Goal: Task Accomplishment & Management: Manage account settings

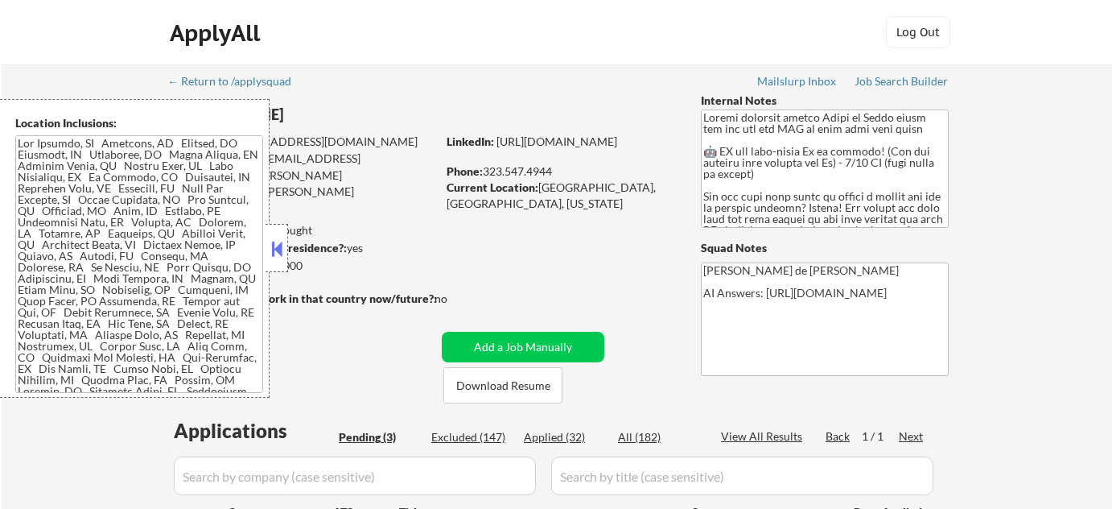
select select ""pending""
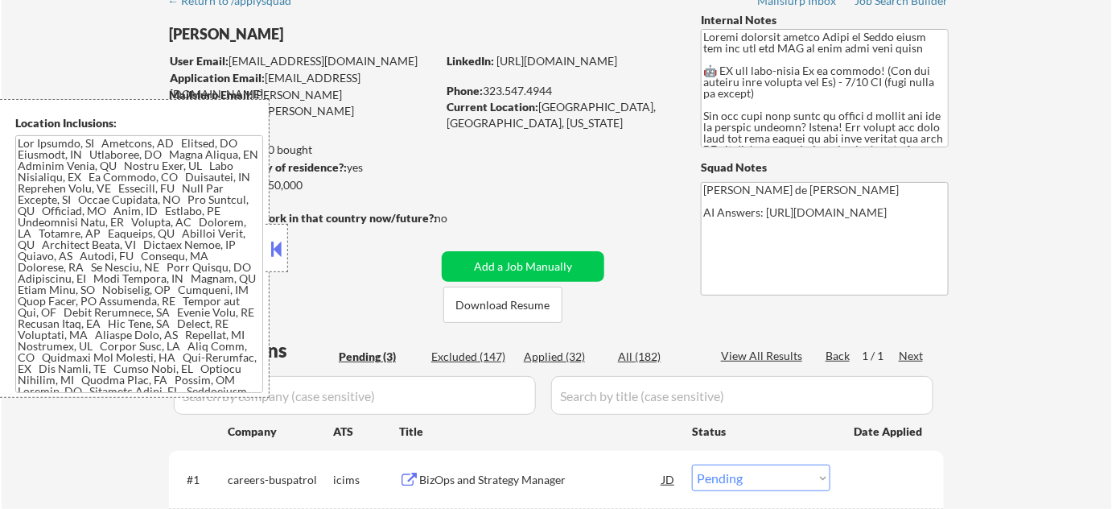
scroll to position [292, 0]
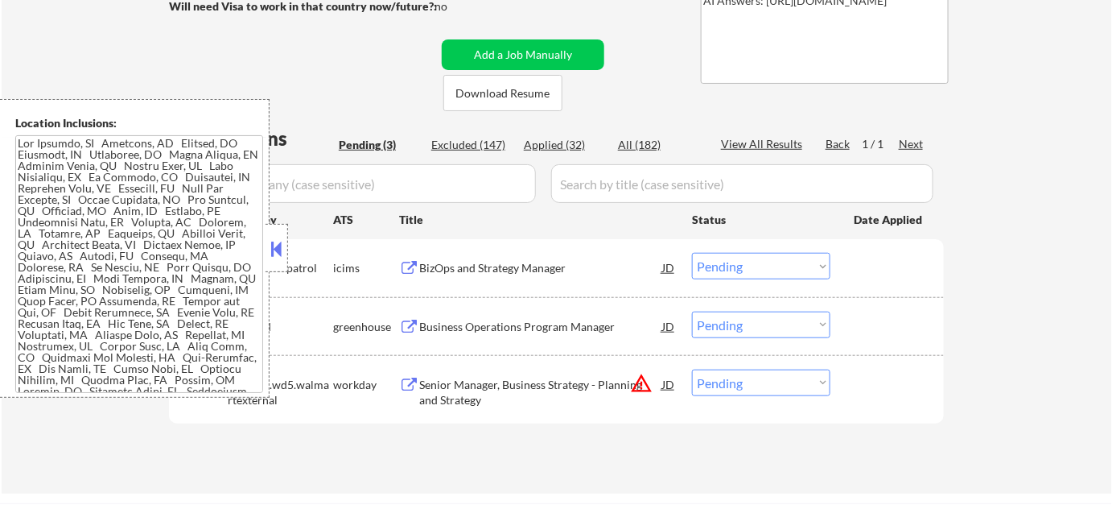
click at [280, 254] on button at bounding box center [277, 249] width 18 height 24
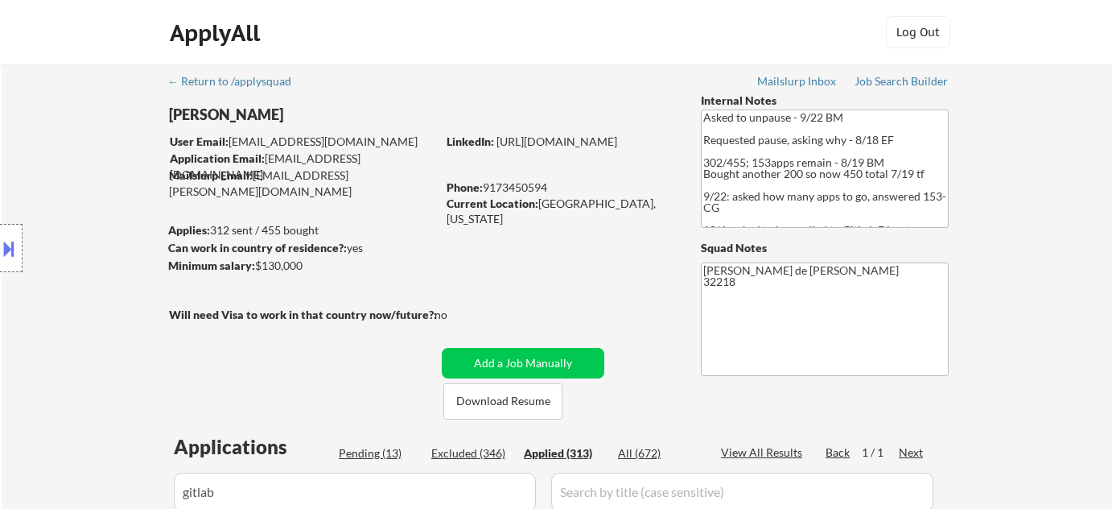
select select ""applied""
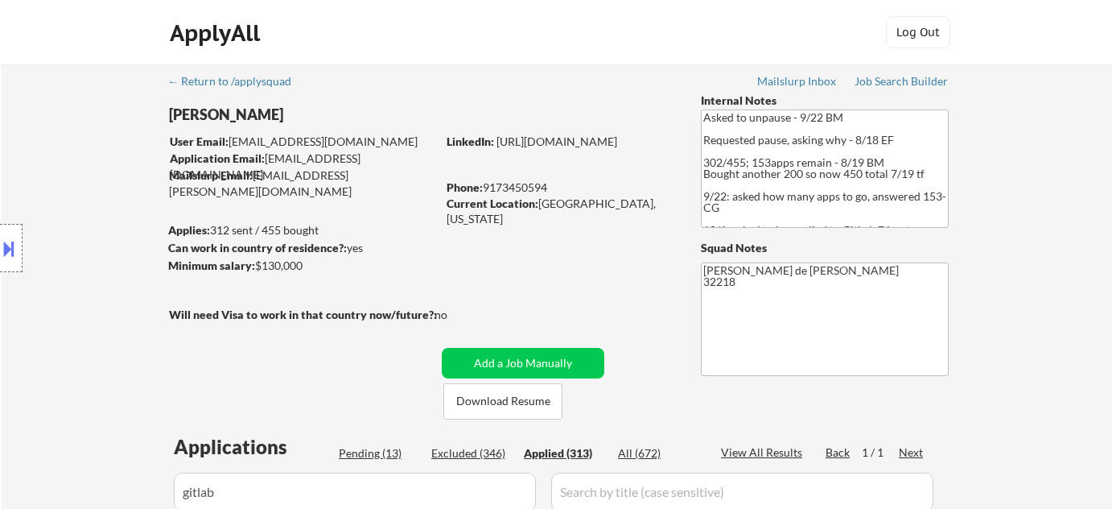
select select ""applied""
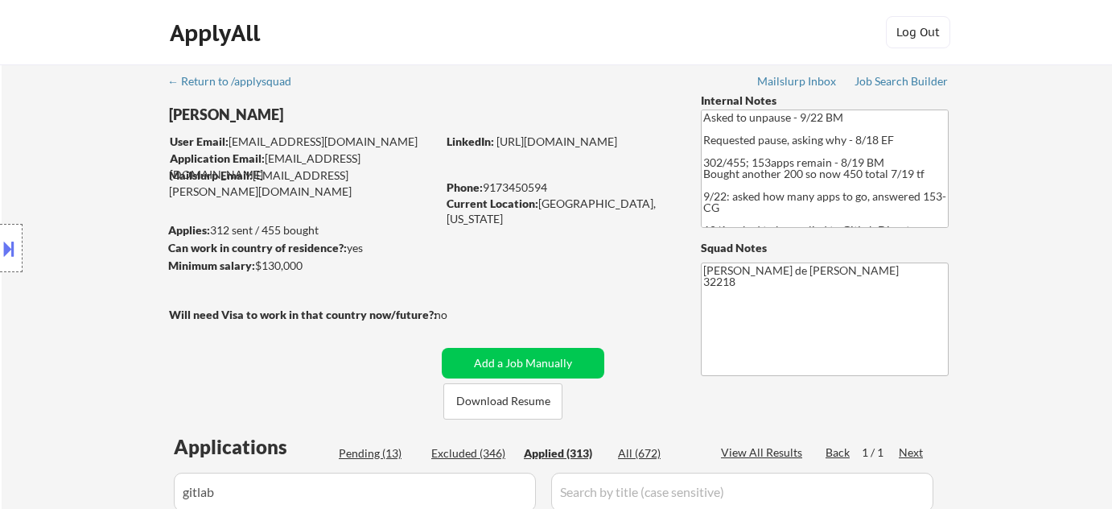
select select ""applied""
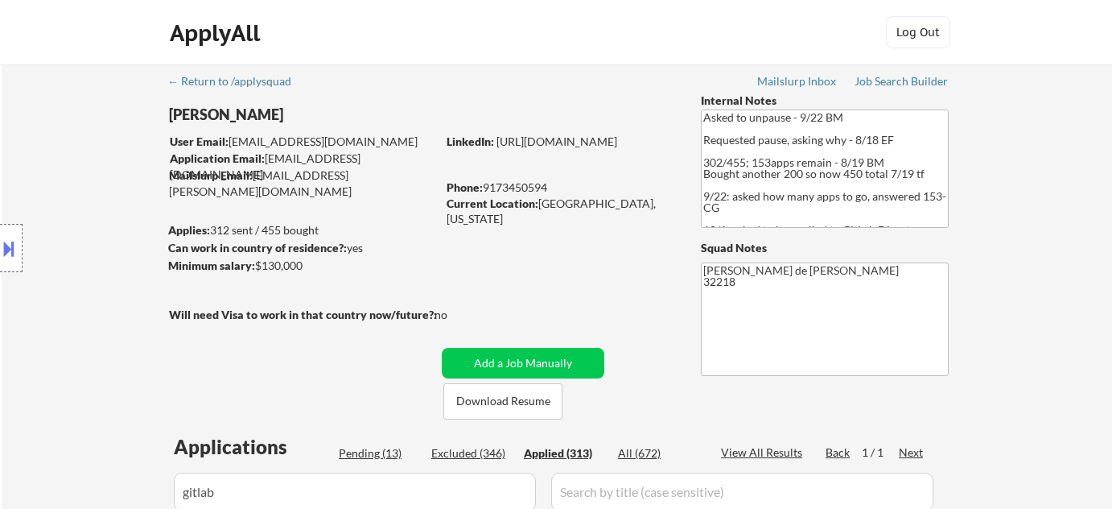
select select ""applied""
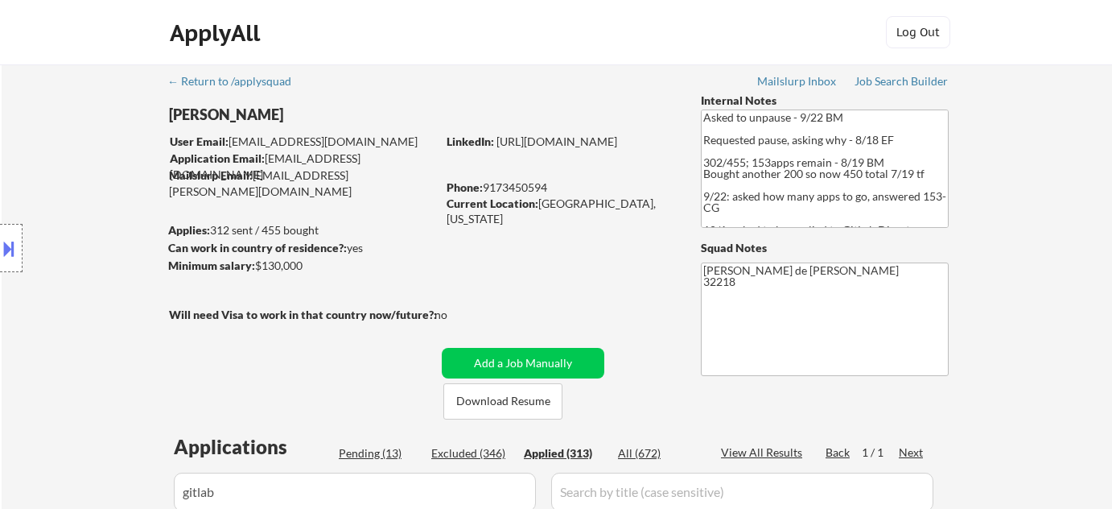
select select ""applied""
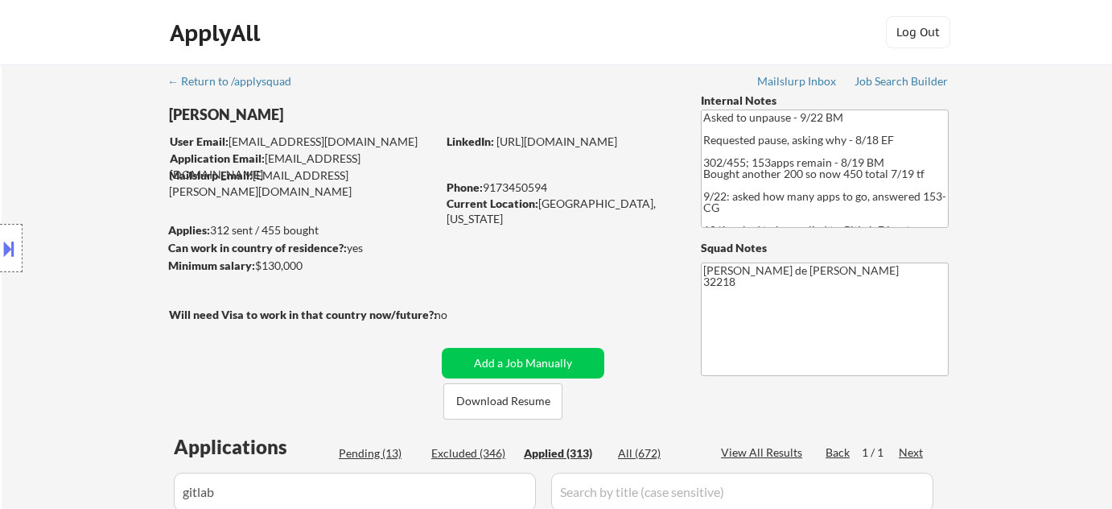
select select ""applied""
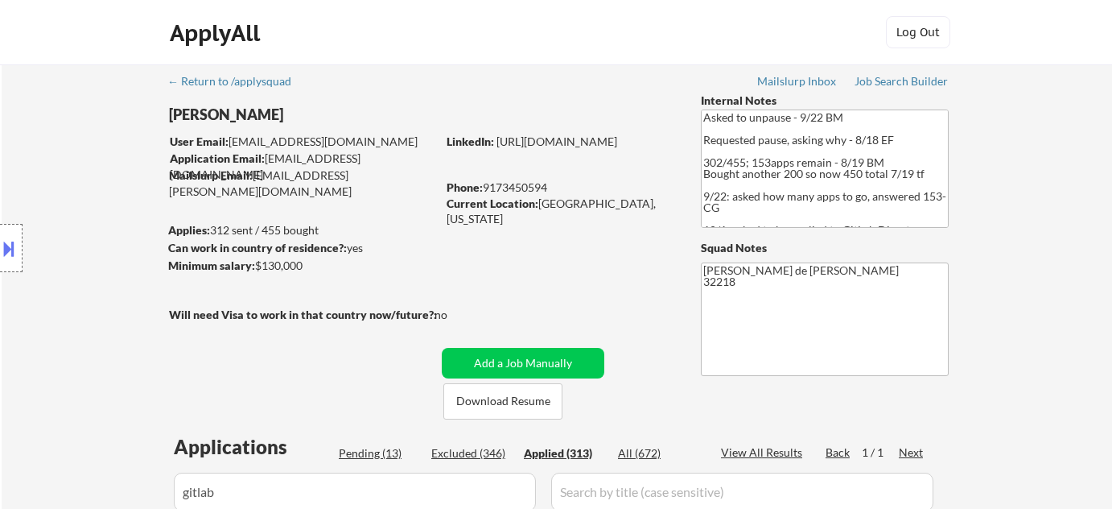
select select ""applied""
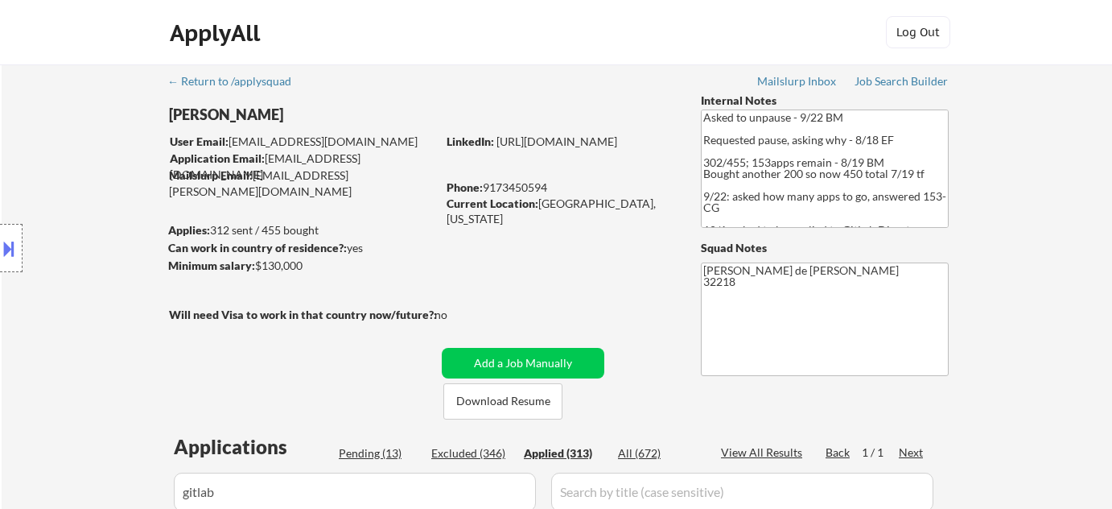
select select ""applied""
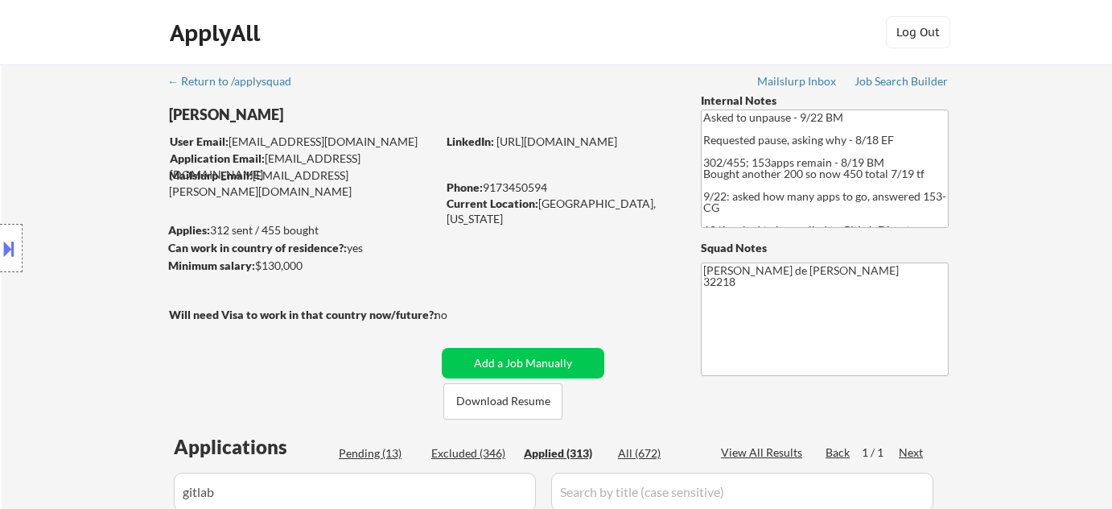
select select ""applied""
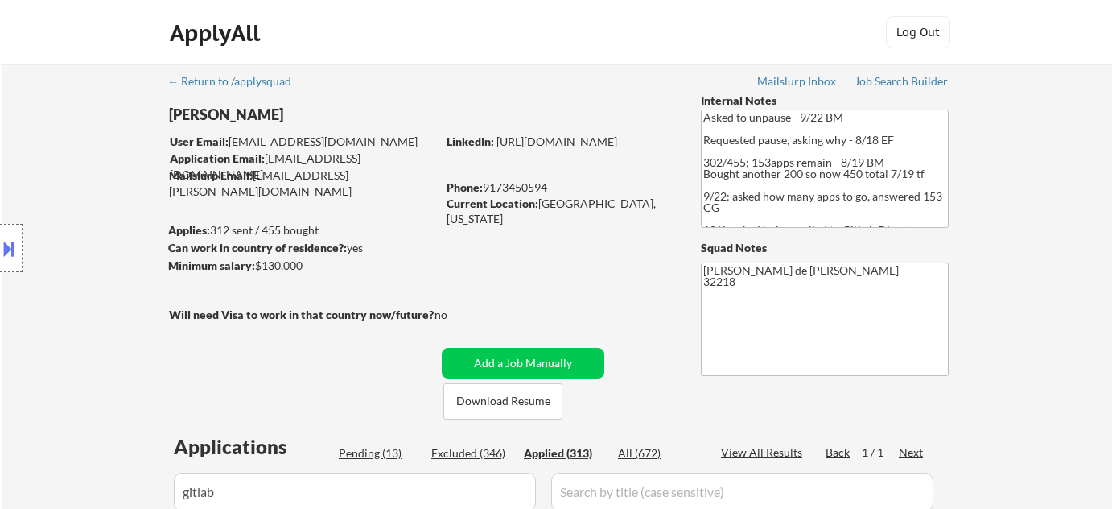
select select ""applied""
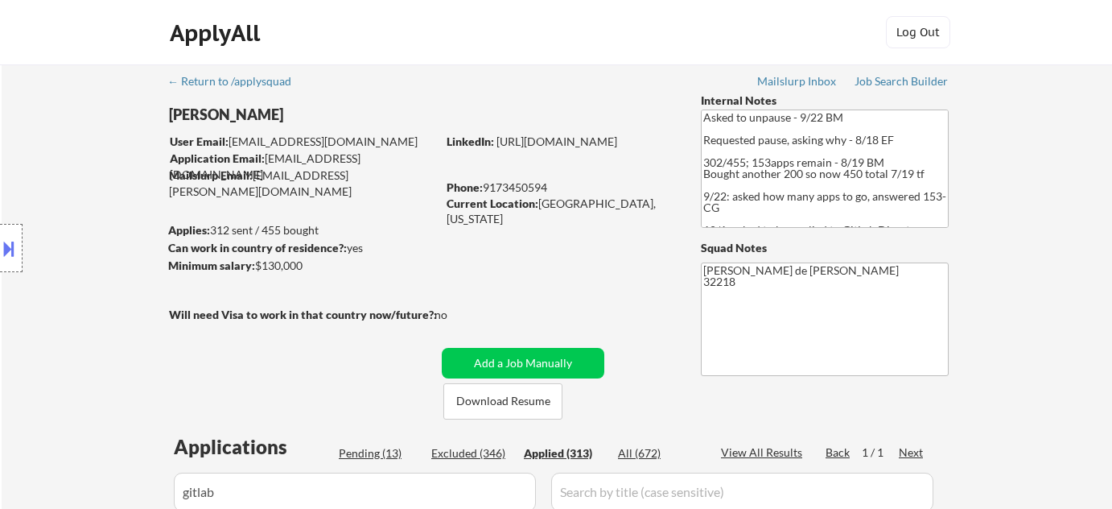
select select ""applied""
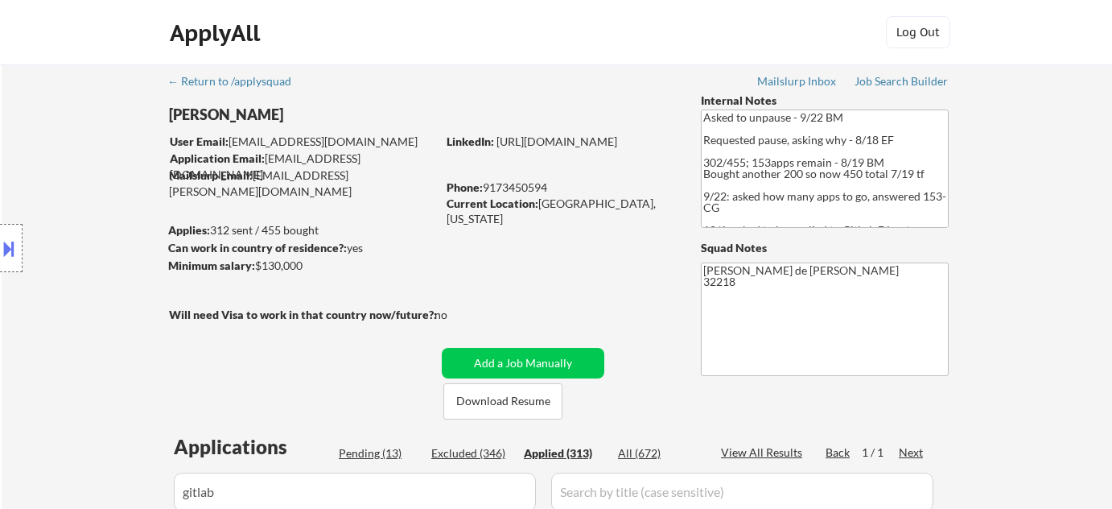
select select ""applied""
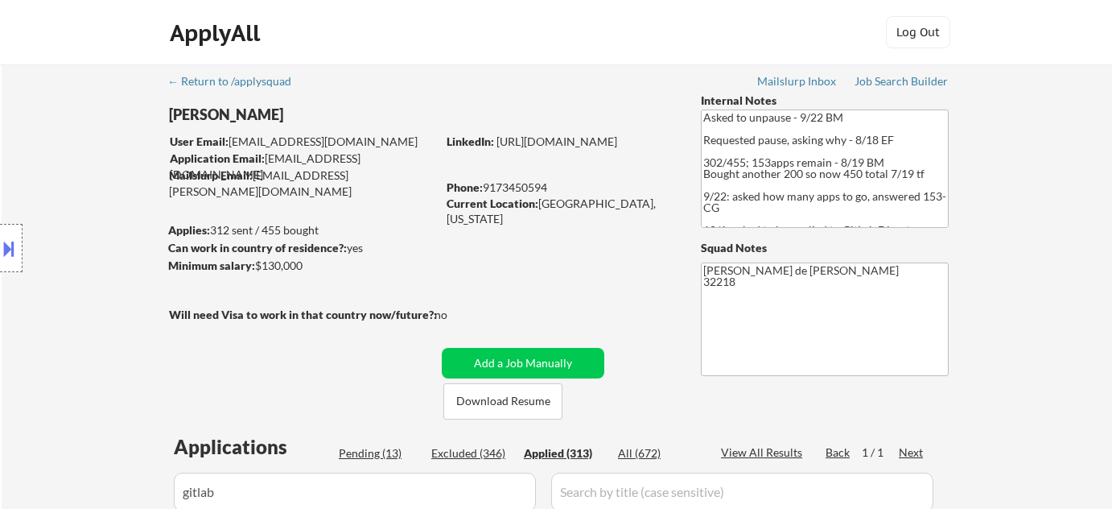
select select ""applied""
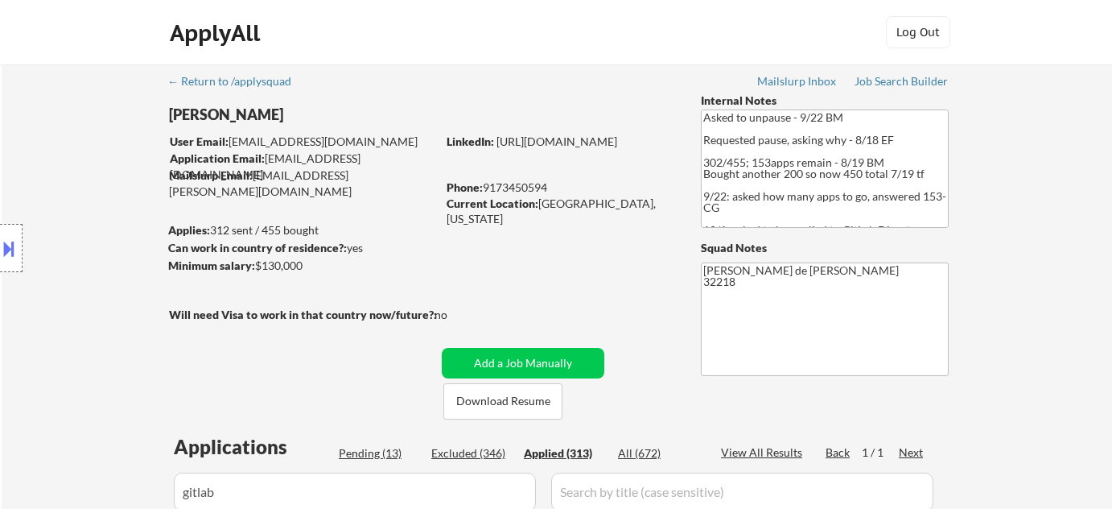
select select ""applied""
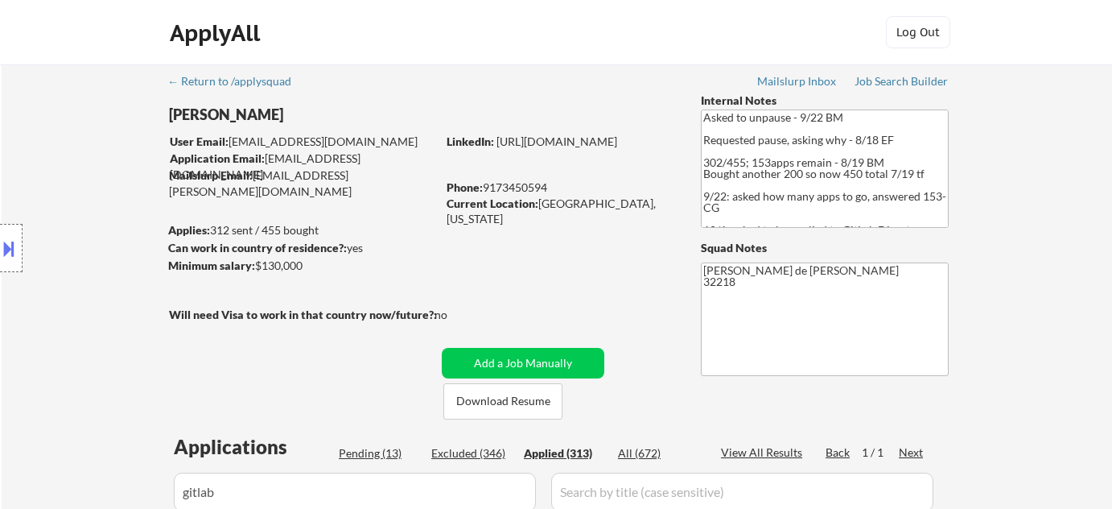
select select ""applied""
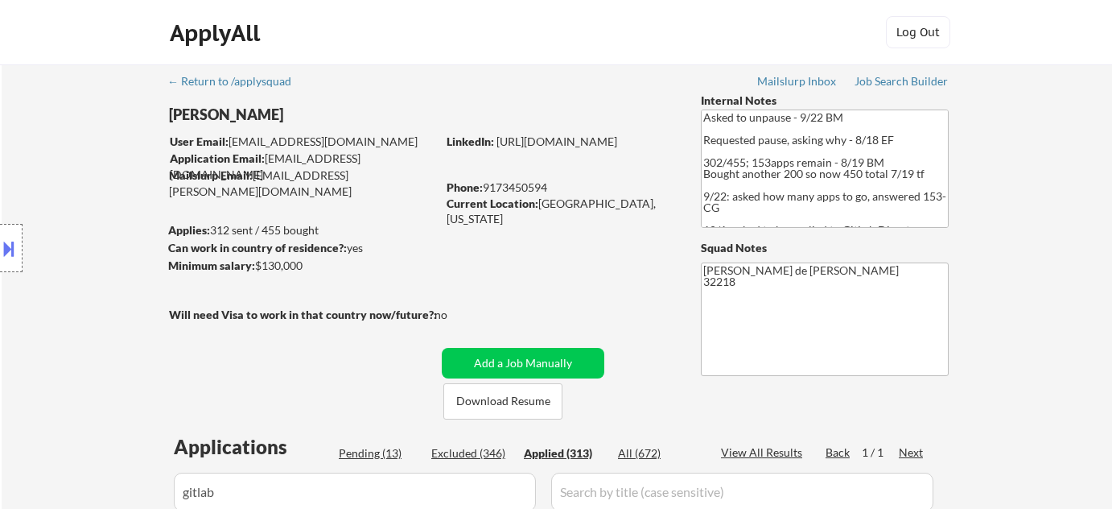
select select ""applied""
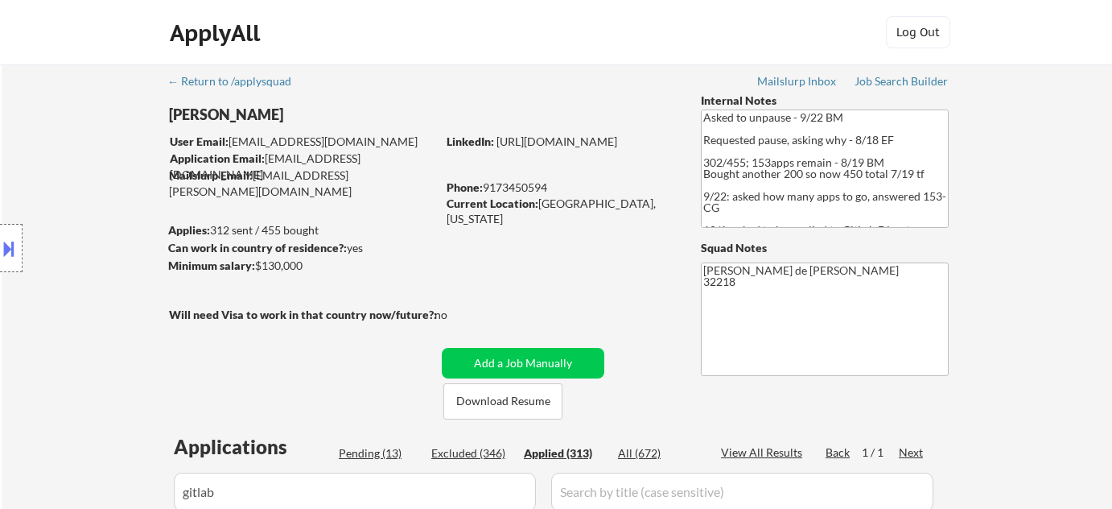
select select ""applied""
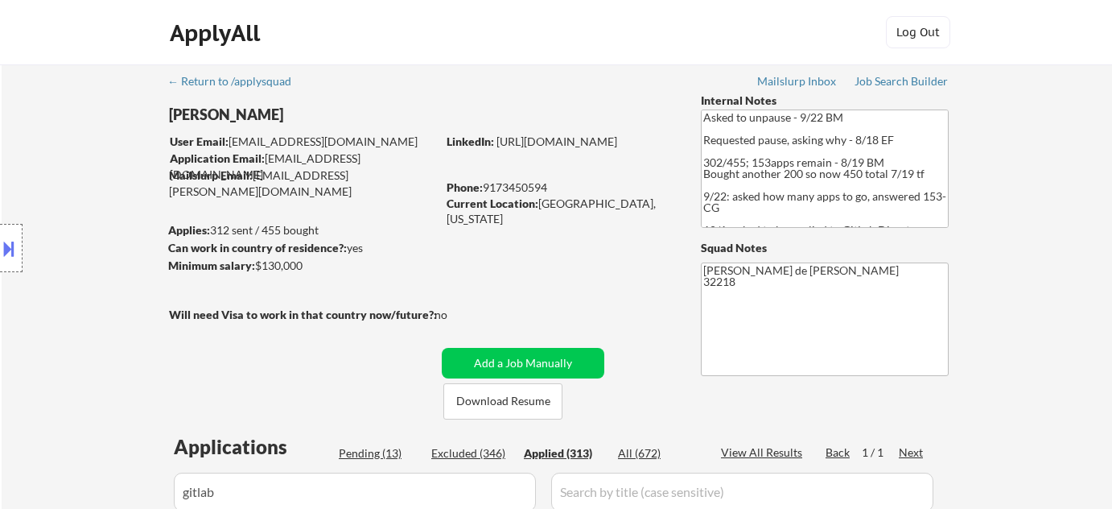
select select ""applied""
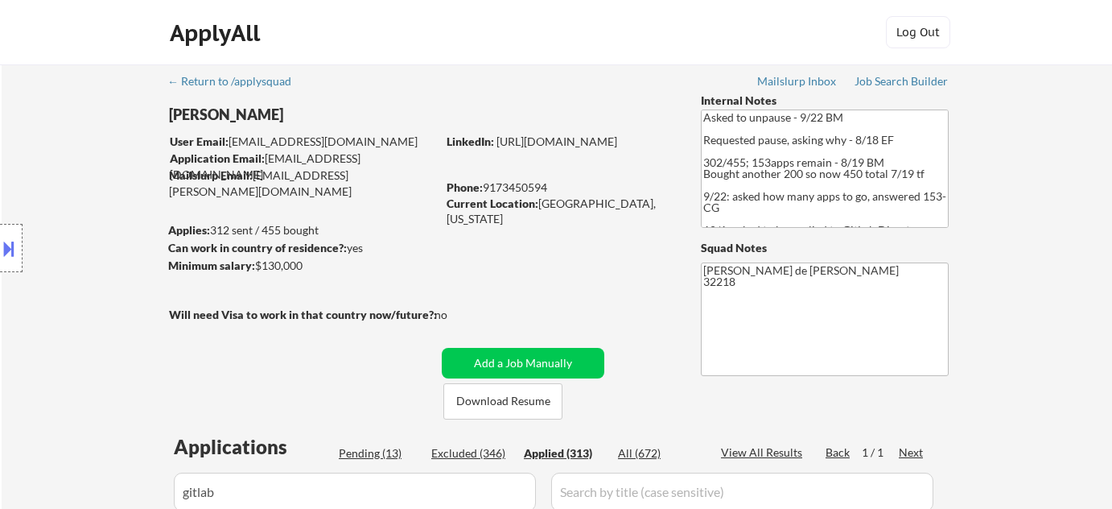
select select ""applied""
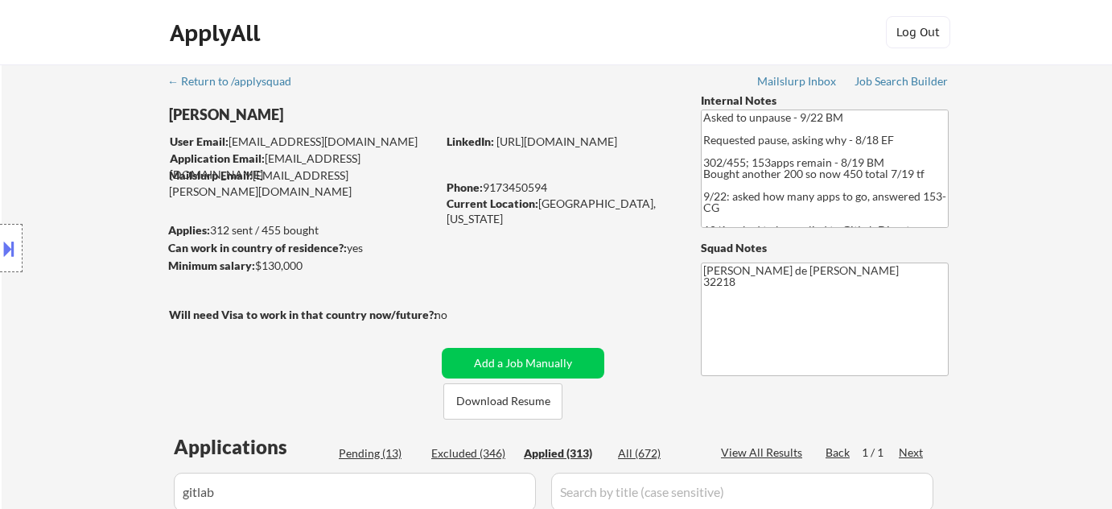
select select ""applied""
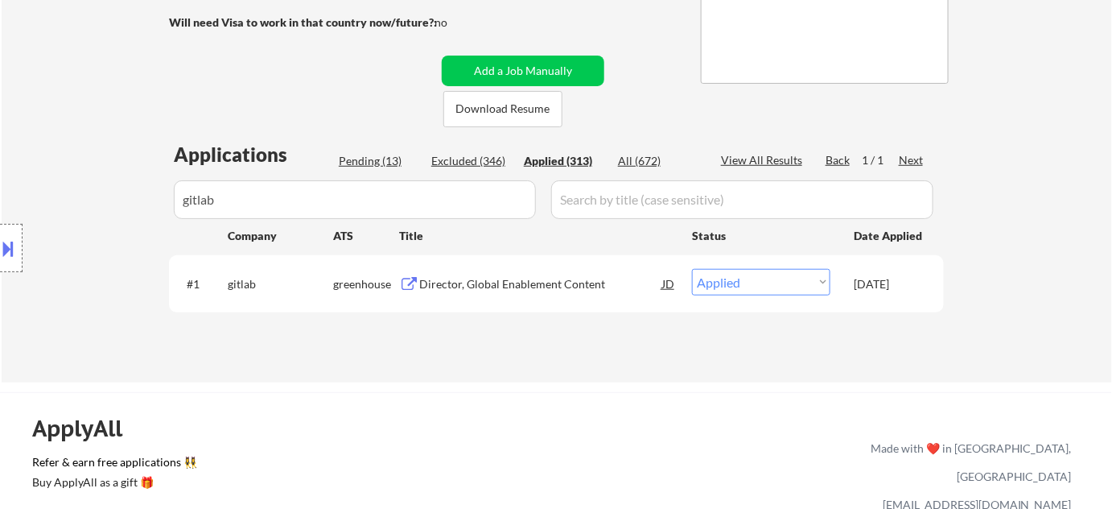
scroll to position [43, 0]
drag, startPoint x: 229, startPoint y: 205, endPoint x: 126, endPoint y: 196, distance: 103.4
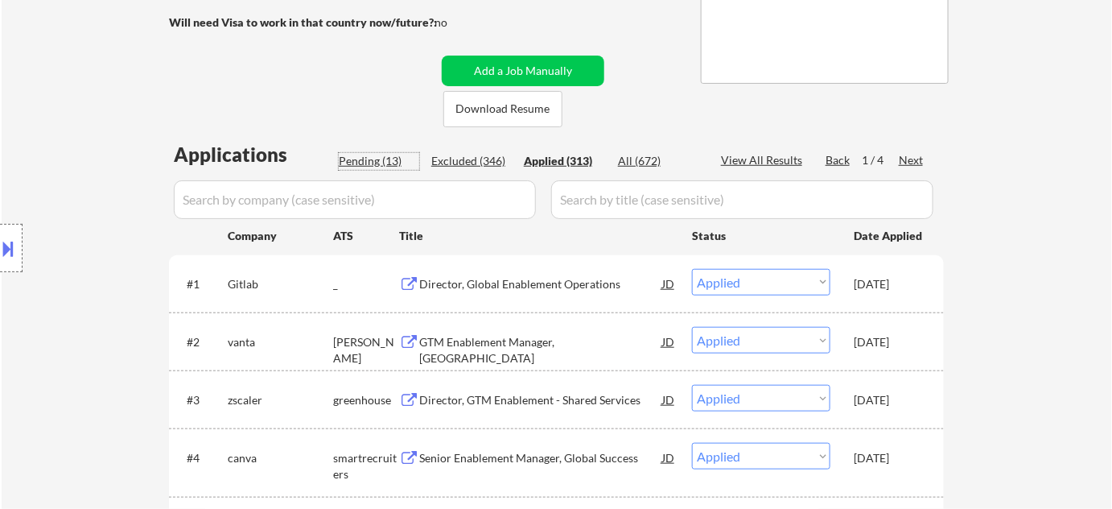
click at [374, 164] on div "Pending (13)" at bounding box center [379, 161] width 80 height 16
select select ""pending""
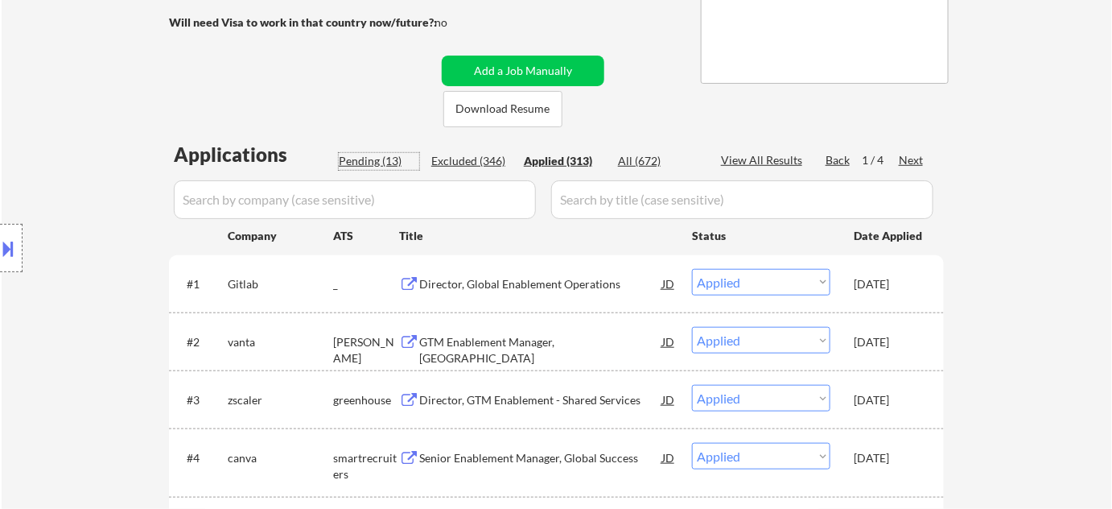
select select ""pending""
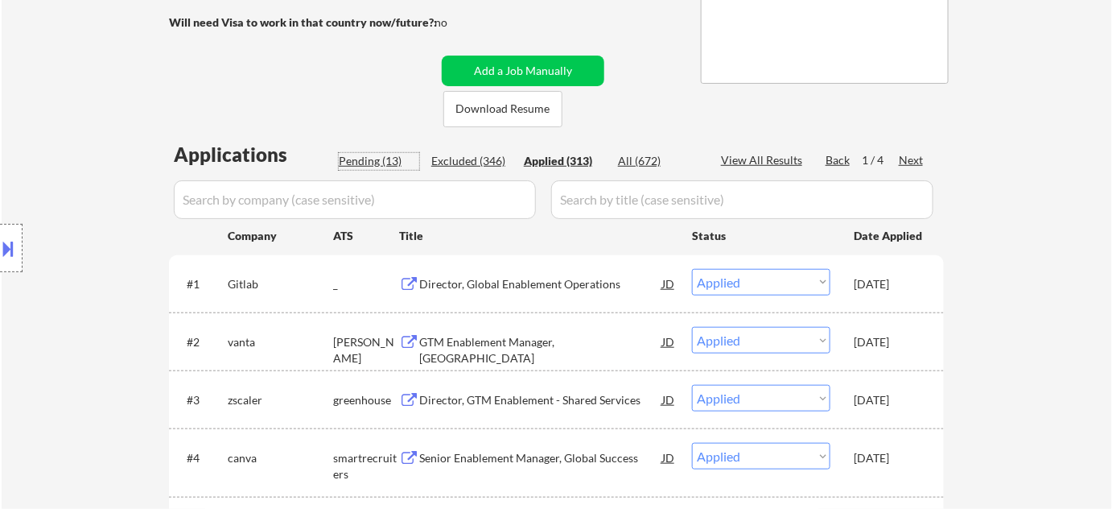
select select ""pending""
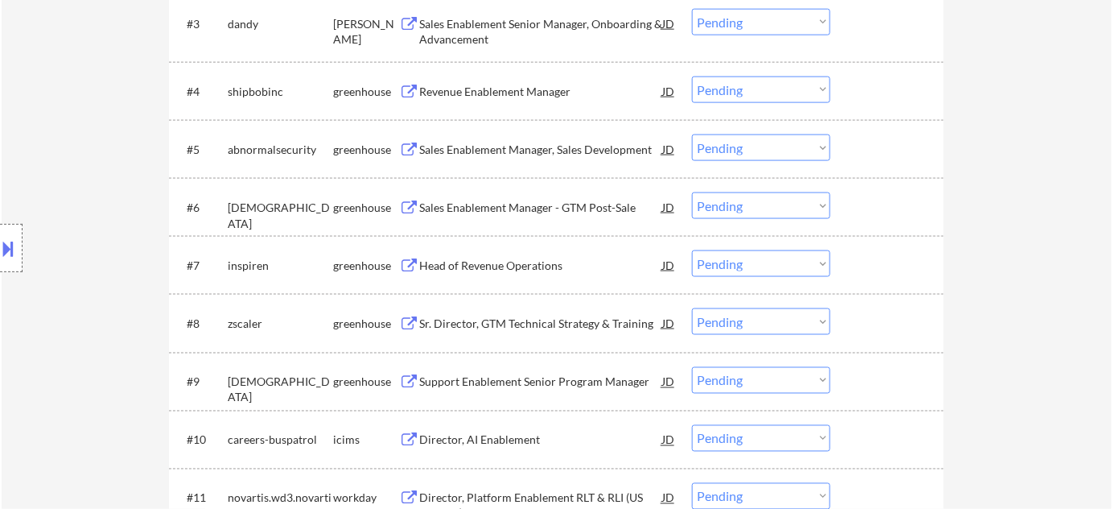
scroll to position [731, 0]
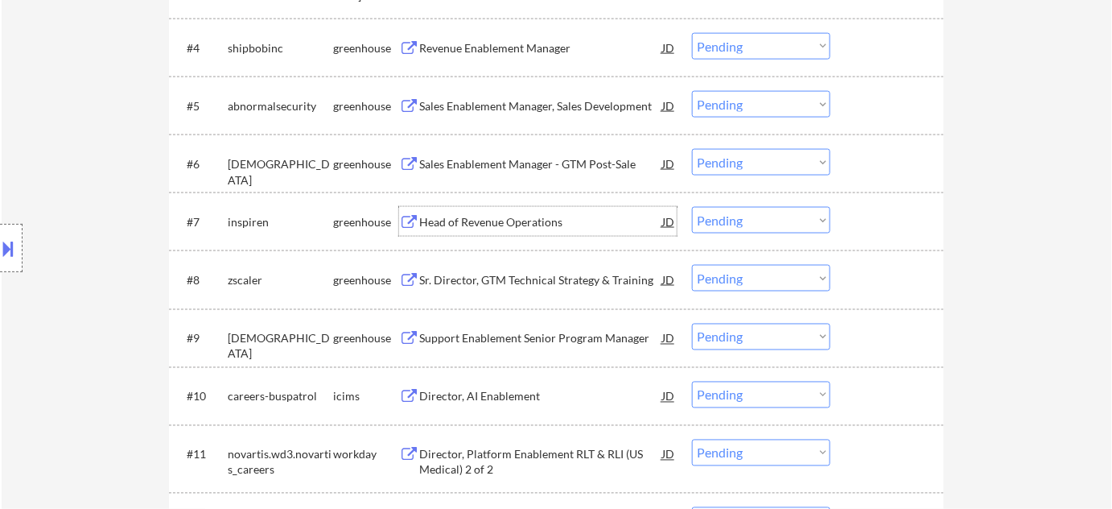
click at [504, 218] on div "Head of Revenue Operations" at bounding box center [540, 222] width 243 height 16
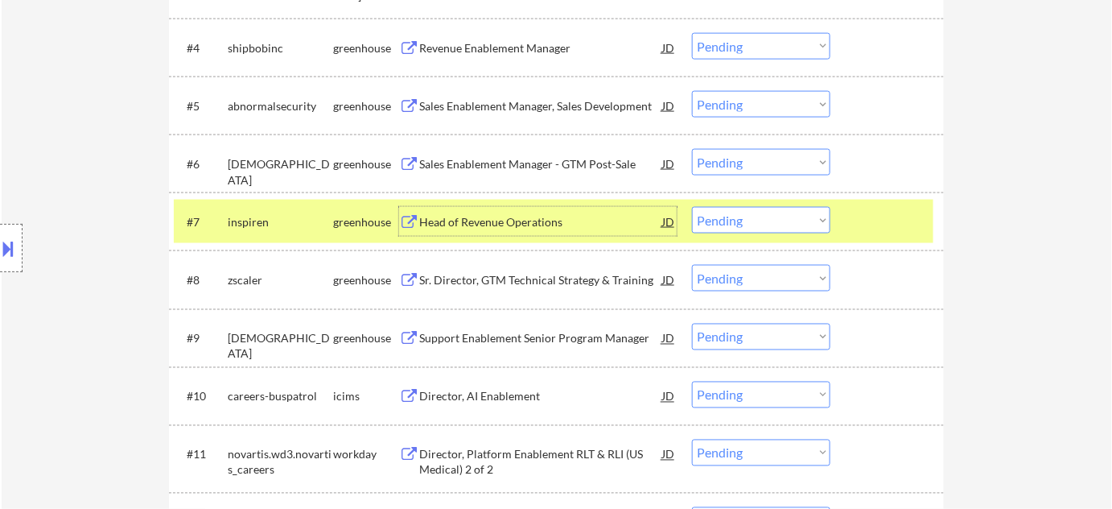
click at [731, 224] on select "Choose an option... Pending Applied Excluded (Questions) Excluded (Expired) Exc…" at bounding box center [761, 220] width 138 height 27
click at [692, 207] on select "Choose an option... Pending Applied Excluded (Questions) Excluded (Expired) Exc…" at bounding box center [761, 220] width 138 height 27
select select ""pending""
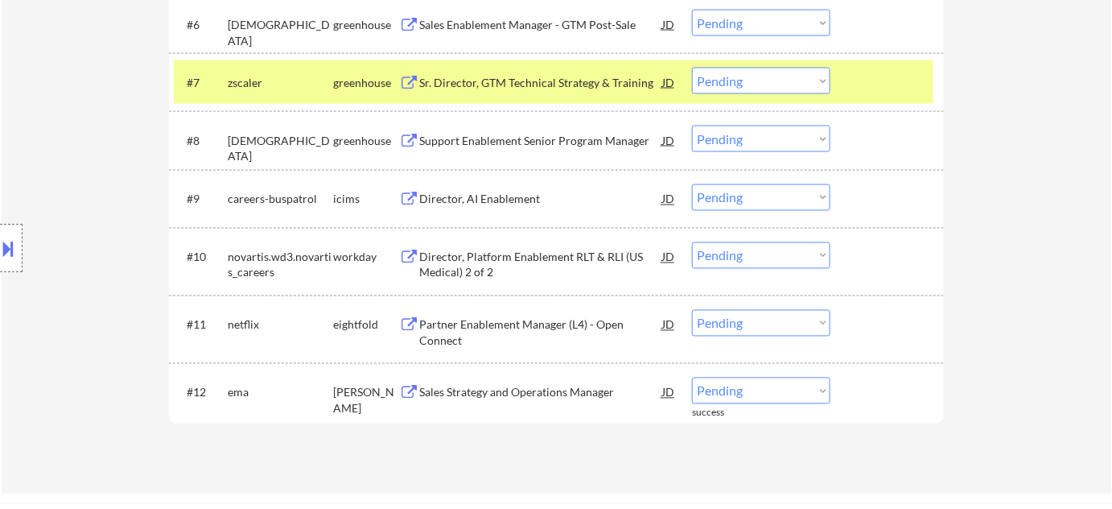
scroll to position [877, 0]
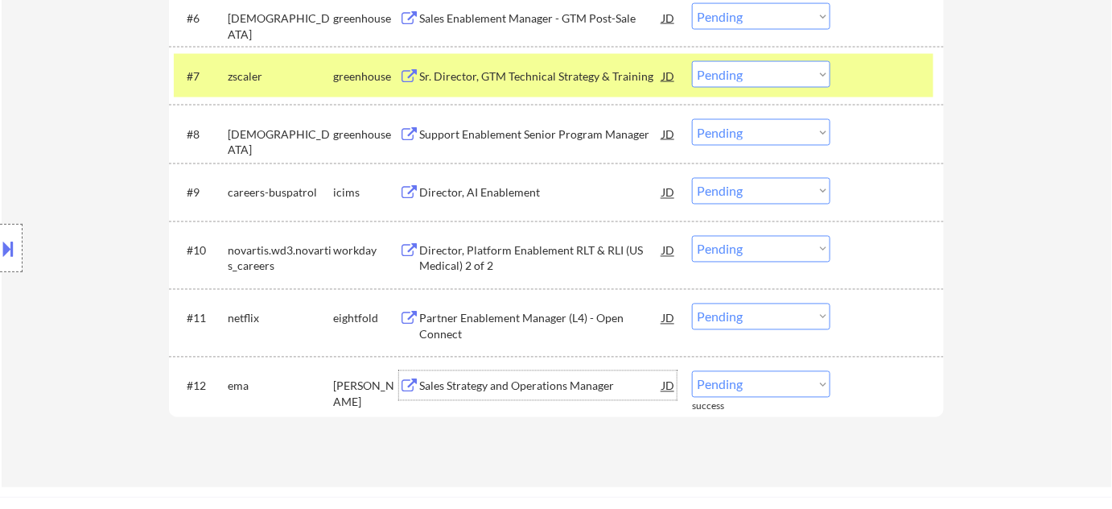
click at [486, 382] on div "Sales Strategy and Operations Manager" at bounding box center [540, 386] width 243 height 16
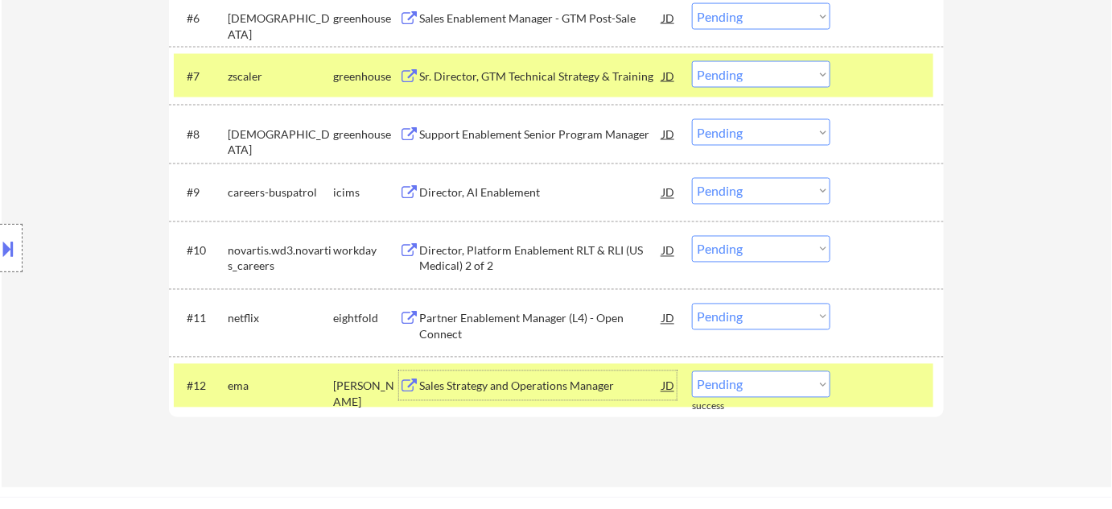
drag, startPoint x: 728, startPoint y: 391, endPoint x: 729, endPoint y: 381, distance: 9.7
click at [728, 391] on select "Choose an option... Pending Applied Excluded (Questions) Excluded (Expired) Exc…" at bounding box center [761, 384] width 138 height 27
select select ""excluded__bad_match_""
click at [692, 371] on select "Choose an option... Pending Applied Excluded (Questions) Excluded (Expired) Exc…" at bounding box center [761, 384] width 138 height 27
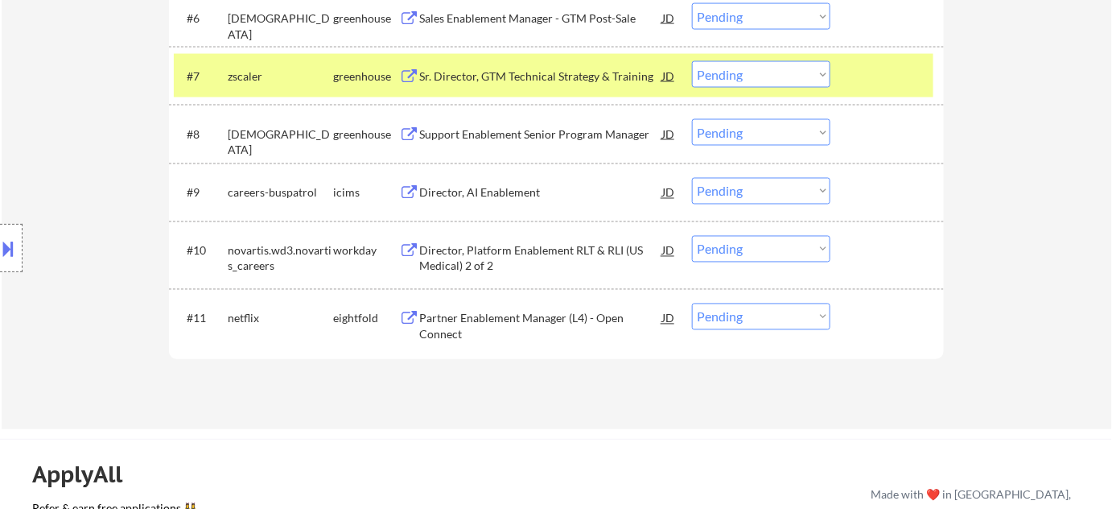
click at [455, 261] on div "Director, Platform Enablement RLT & RLI (US Medical) 2 of 2" at bounding box center [540, 258] width 243 height 31
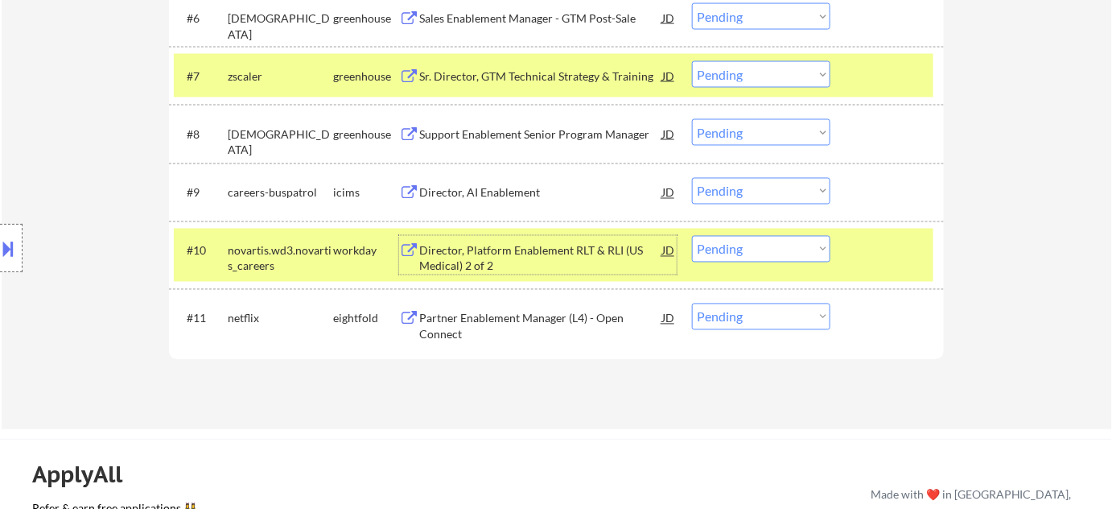
click at [731, 255] on select "Choose an option... Pending Applied Excluded (Questions) Excluded (Expired) Exc…" at bounding box center [761, 249] width 138 height 27
click at [692, 236] on select "Choose an option... Pending Applied Excluded (Questions) Excluded (Expired) Exc…" at bounding box center [761, 249] width 138 height 27
click at [525, 201] on div "Director, AI Enablement" at bounding box center [540, 192] width 243 height 29
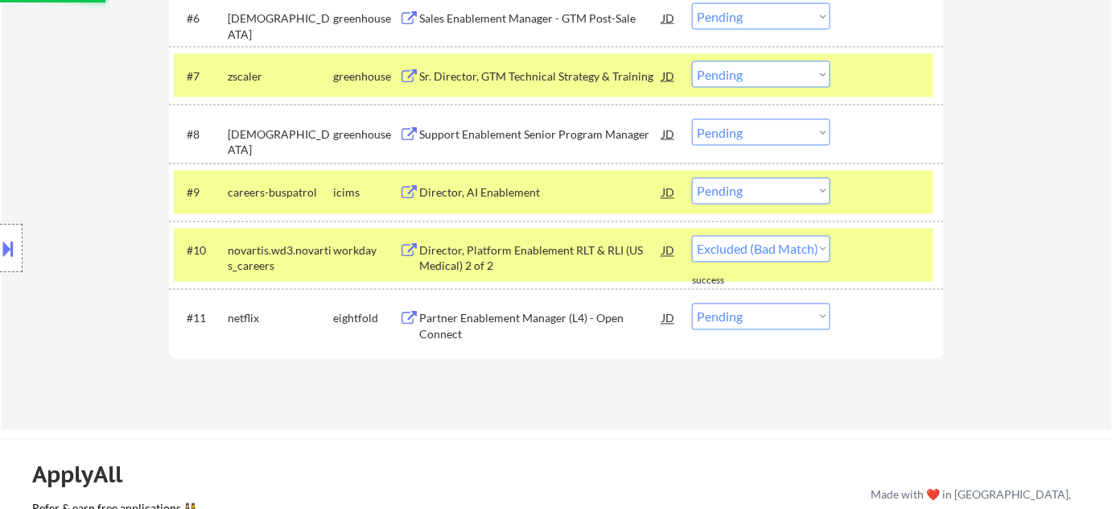
select select ""pending""
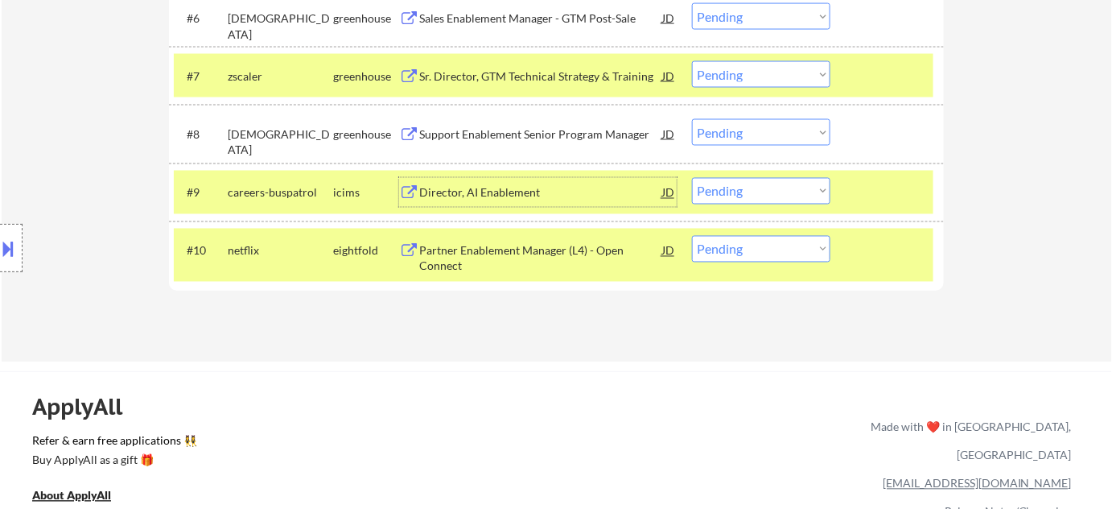
click at [735, 205] on div "#9 careers-buspatrol icims Director, AI Enablement JD Choose an option... Pendi…" at bounding box center [554, 192] width 760 height 43
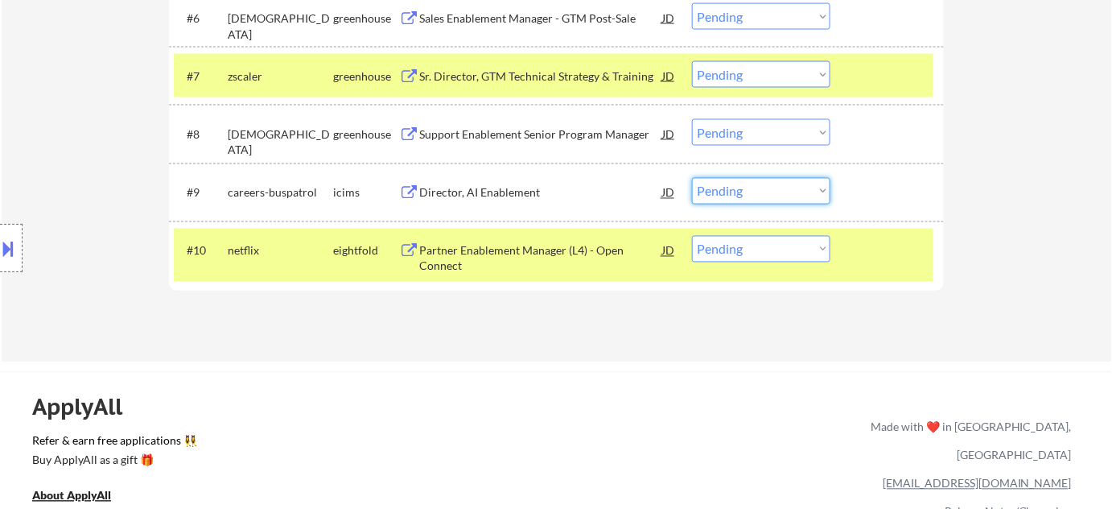
click at [734, 192] on select "Choose an option... Pending Applied Excluded (Questions) Excluded (Expired) Exc…" at bounding box center [761, 191] width 138 height 27
click at [692, 178] on select "Choose an option... Pending Applied Excluded (Questions) Excluded (Expired) Exc…" at bounding box center [761, 191] width 138 height 27
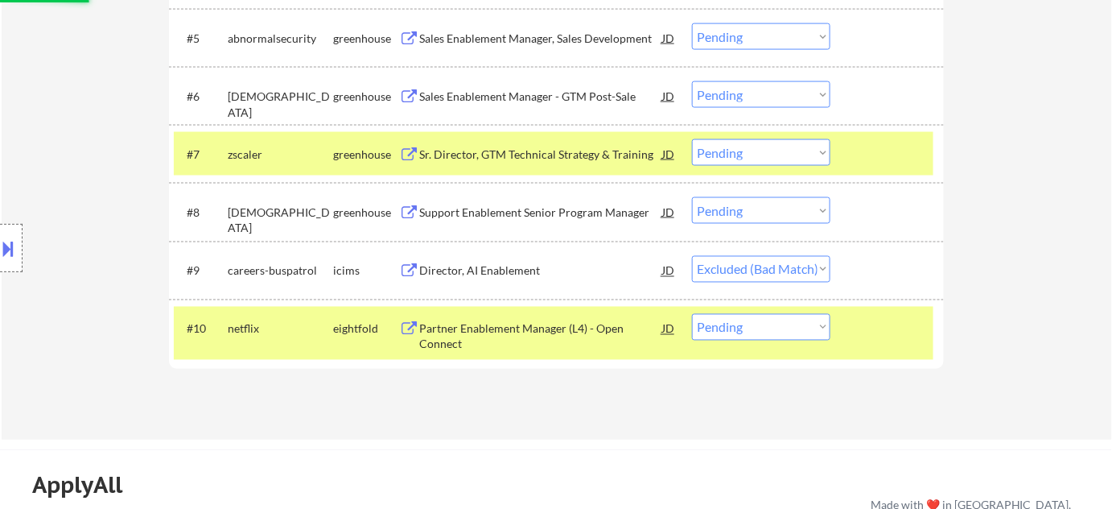
scroll to position [658, 0]
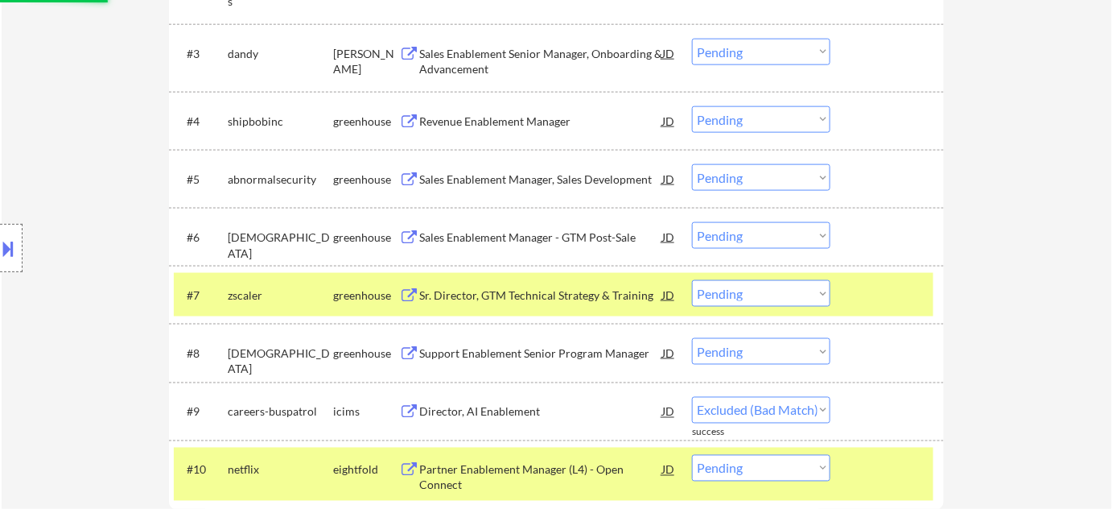
select select ""pending""
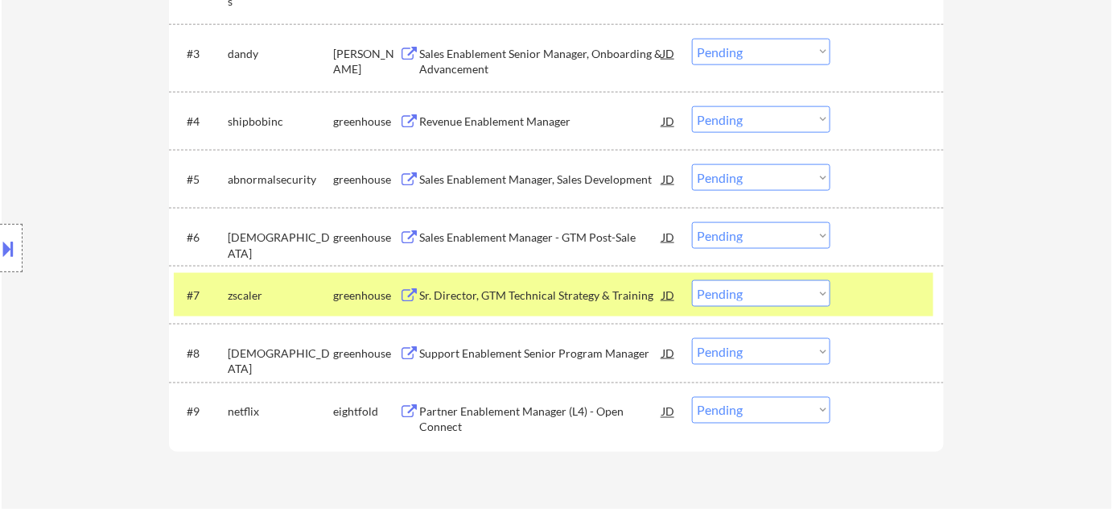
scroll to position [585, 0]
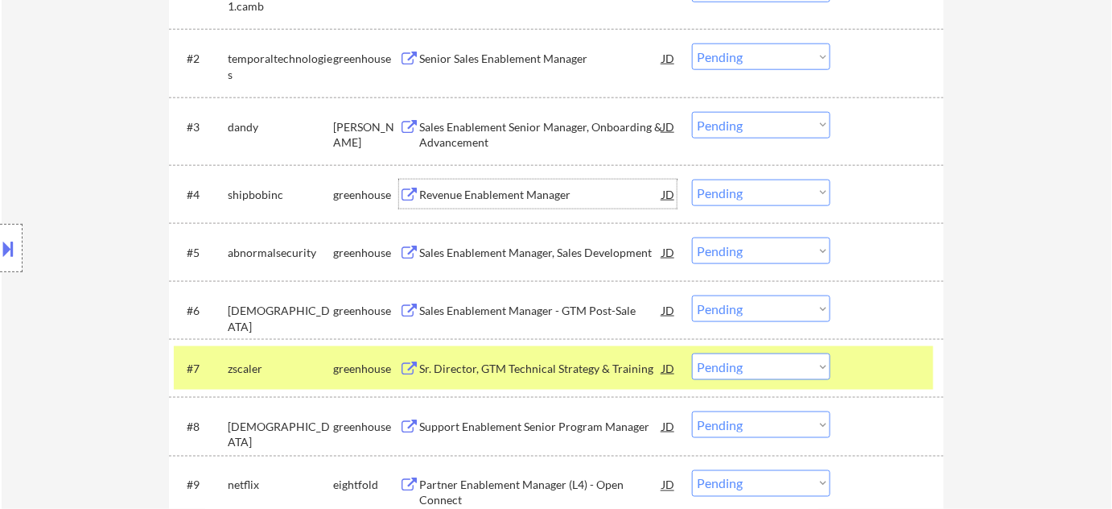
click at [492, 187] on div "Revenue Enablement Manager" at bounding box center [540, 195] width 243 height 16
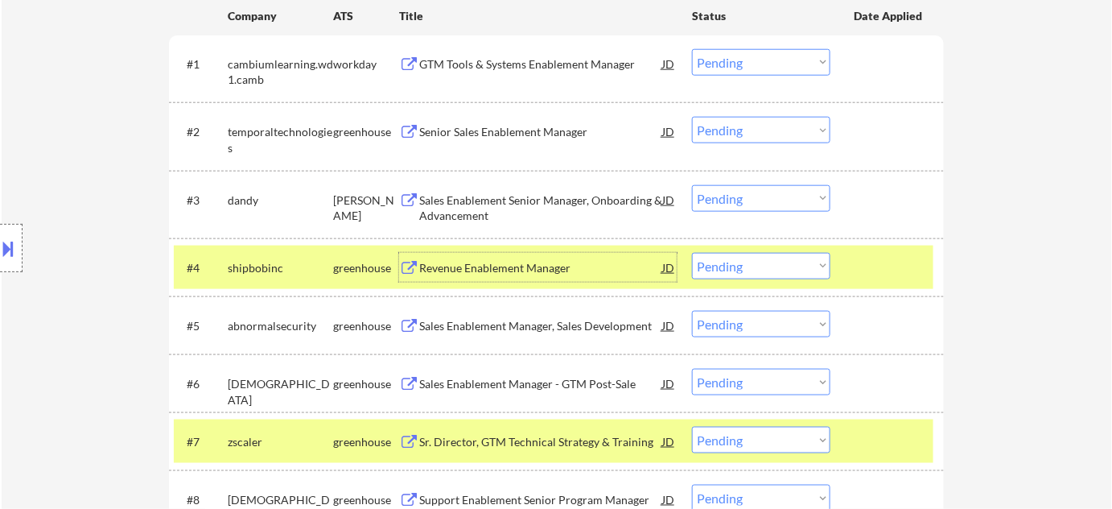
scroll to position [439, 0]
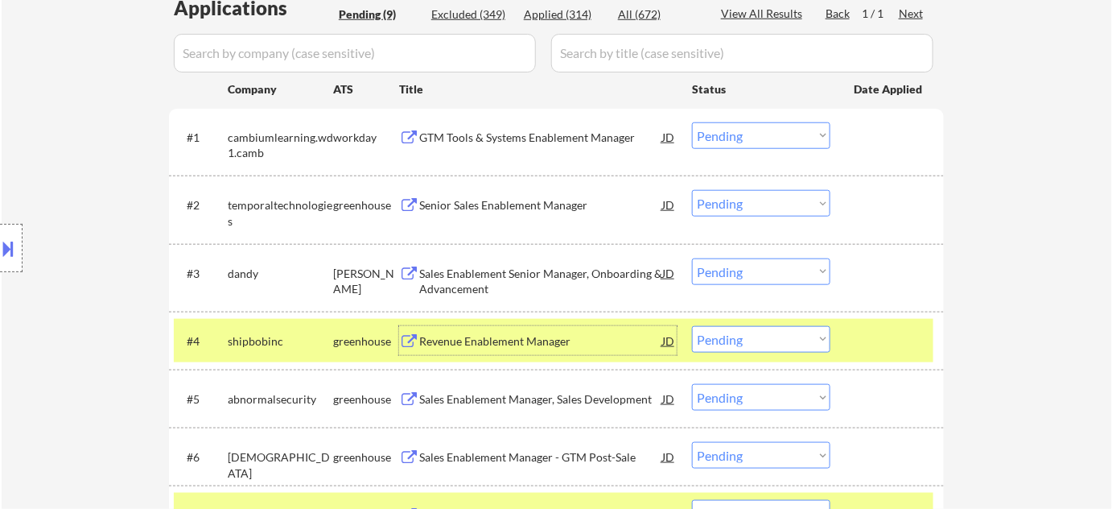
click at [451, 205] on div "Senior Sales Enablement Manager" at bounding box center [540, 205] width 243 height 16
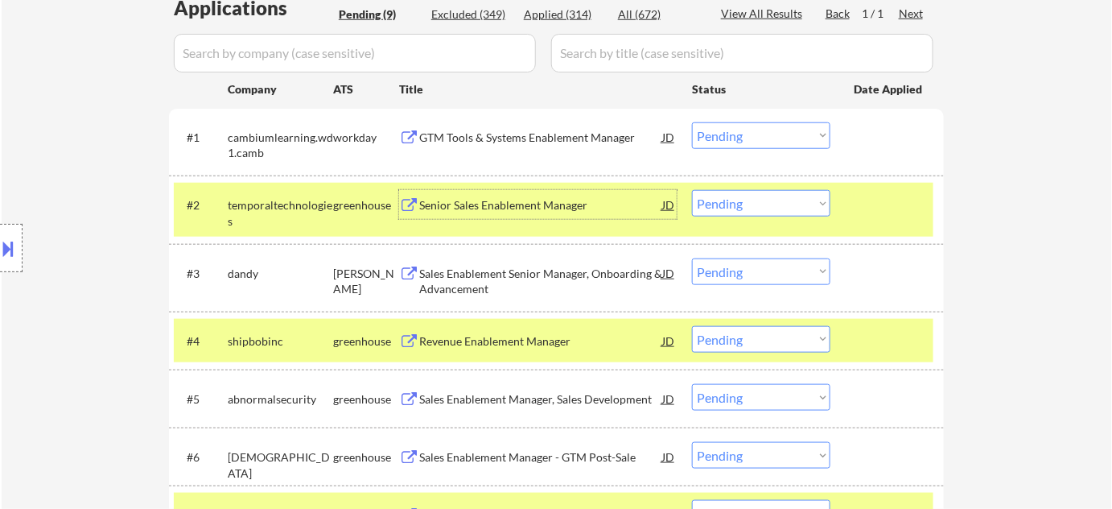
click at [764, 196] on select "Choose an option... Pending Applied Excluded (Questions) Excluded (Expired) Exc…" at bounding box center [761, 203] width 138 height 27
click at [692, 190] on select "Choose an option... Pending Applied Excluded (Questions) Excluded (Expired) Exc…" at bounding box center [761, 203] width 138 height 27
select select ""pending""
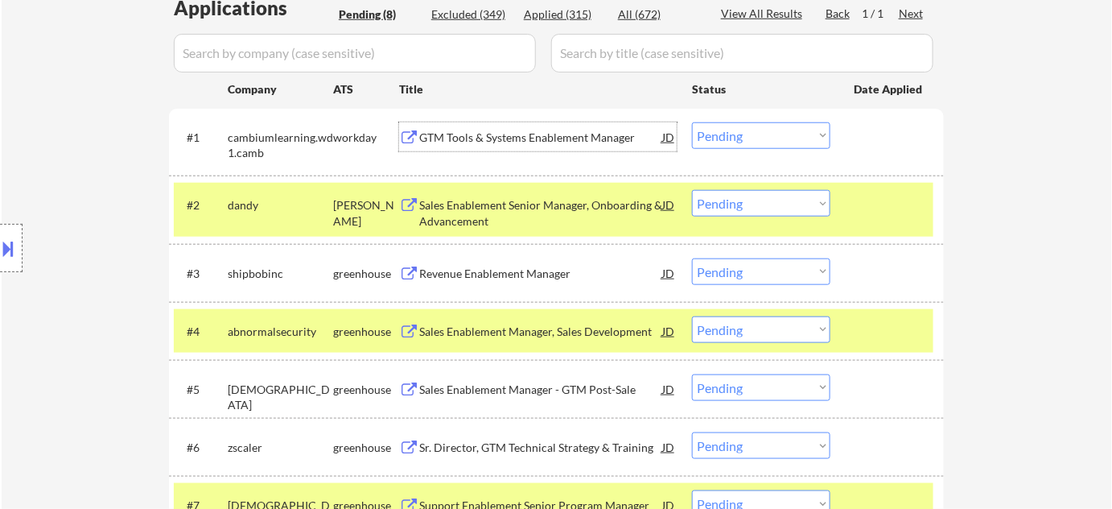
click at [500, 138] on div "GTM Tools & Systems Enablement Manager" at bounding box center [540, 138] width 243 height 16
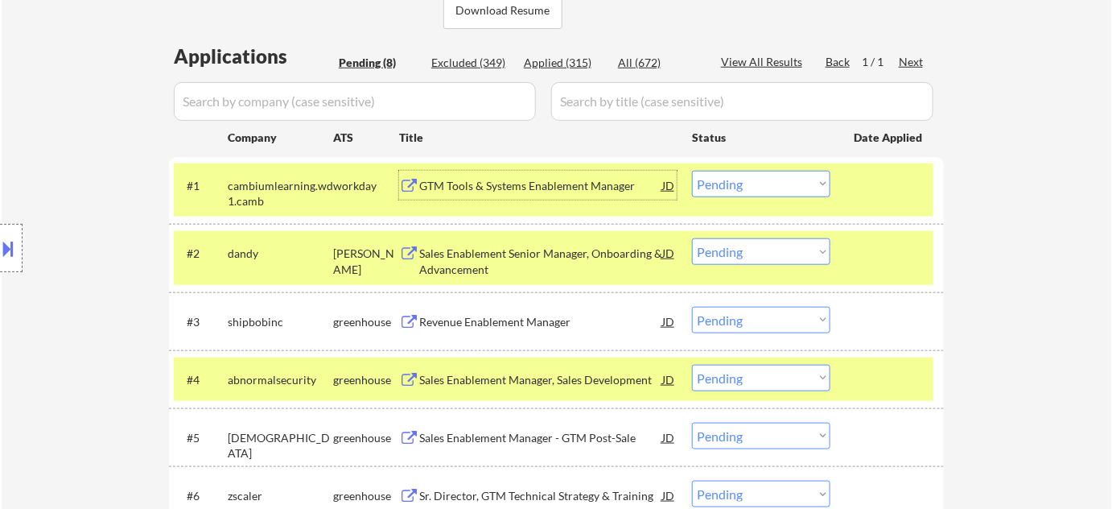
scroll to position [365, 0]
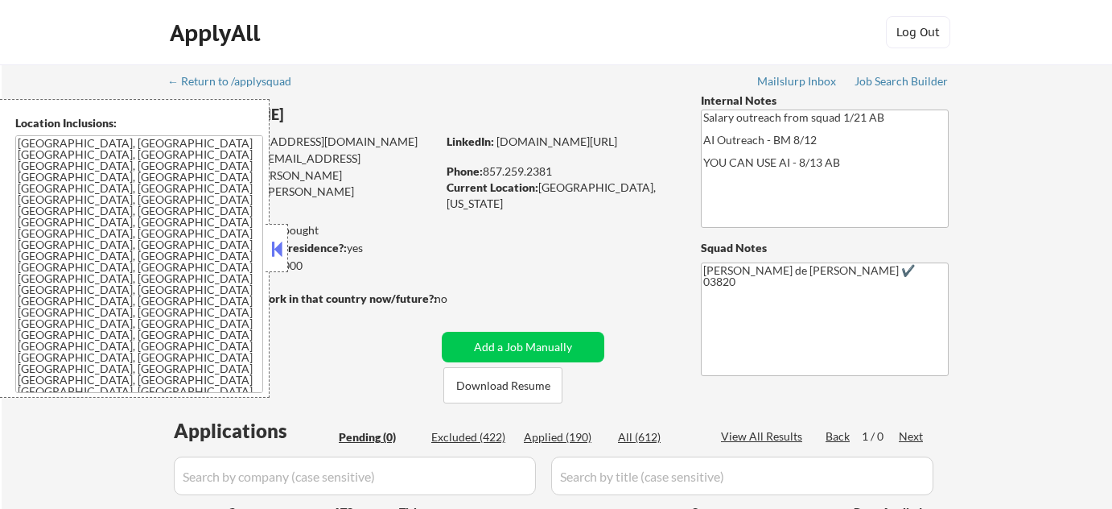
scroll to position [72, 0]
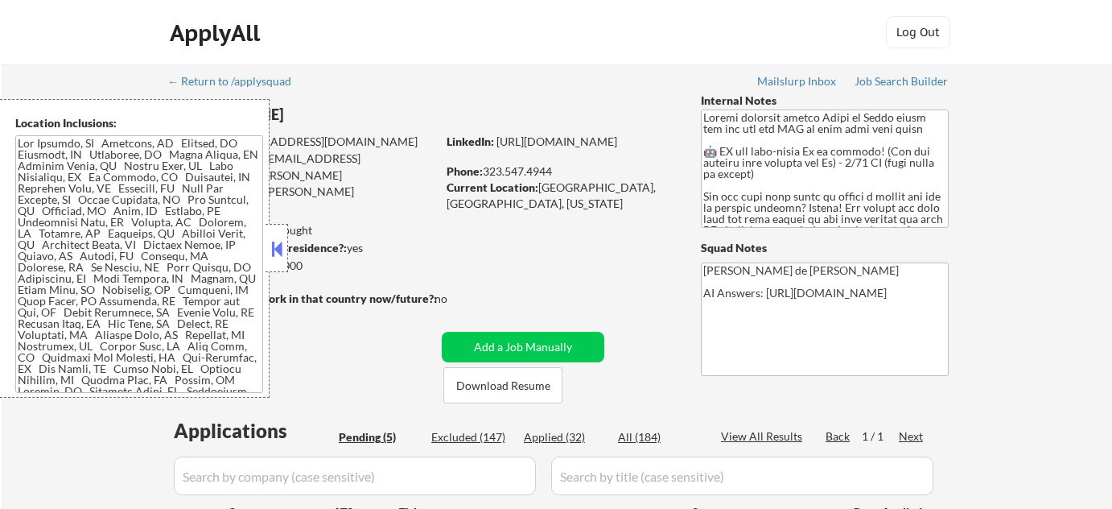
select select ""pending""
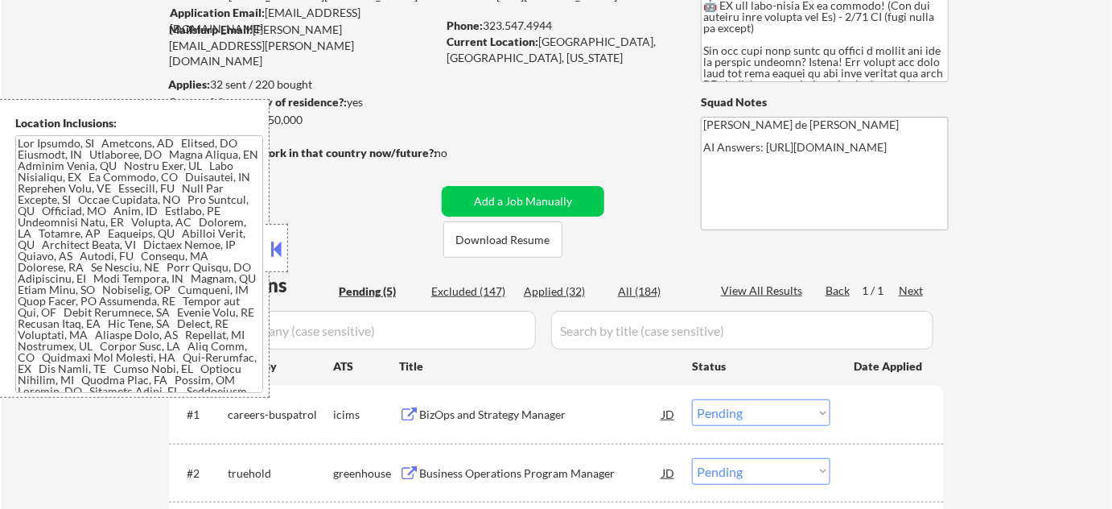
click at [277, 254] on button at bounding box center [277, 249] width 18 height 24
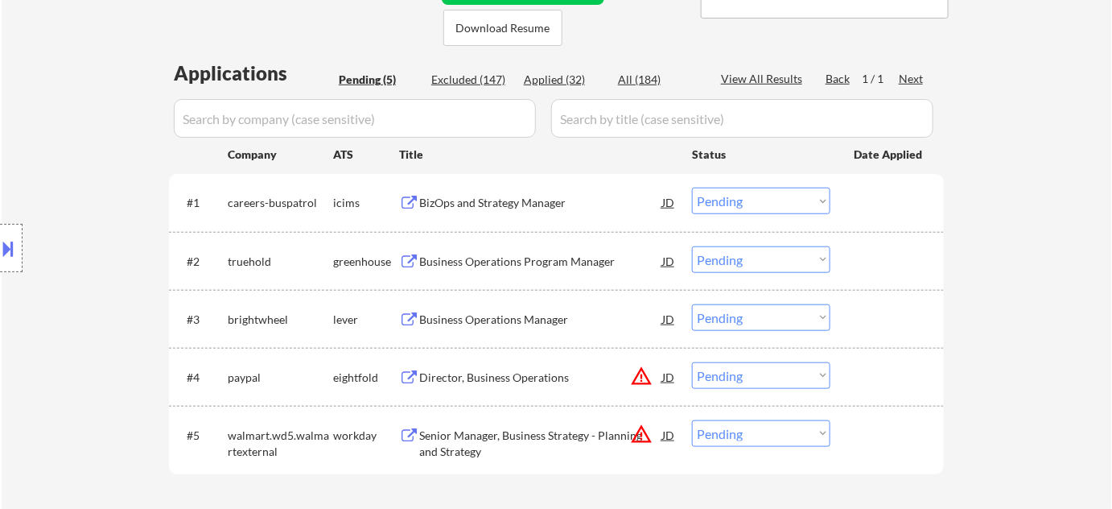
scroll to position [365, 0]
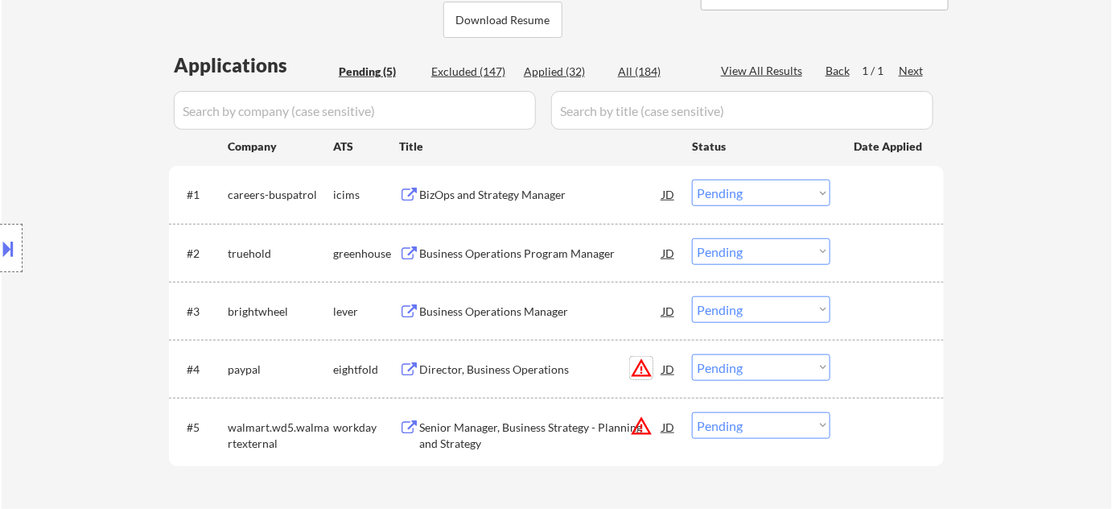
click at [641, 361] on button "warning_amber" at bounding box center [641, 367] width 23 height 23
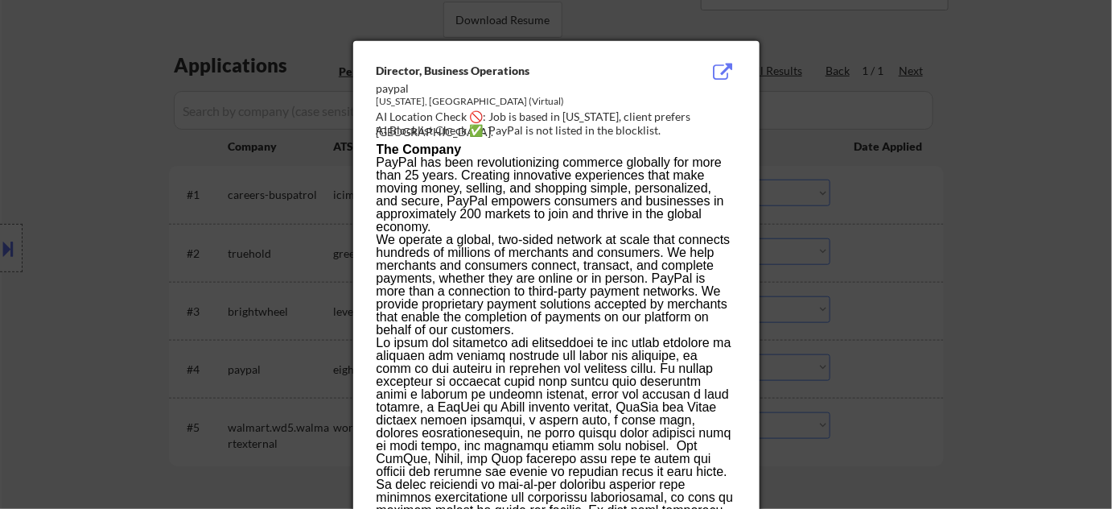
click at [918, 299] on div at bounding box center [556, 254] width 1112 height 509
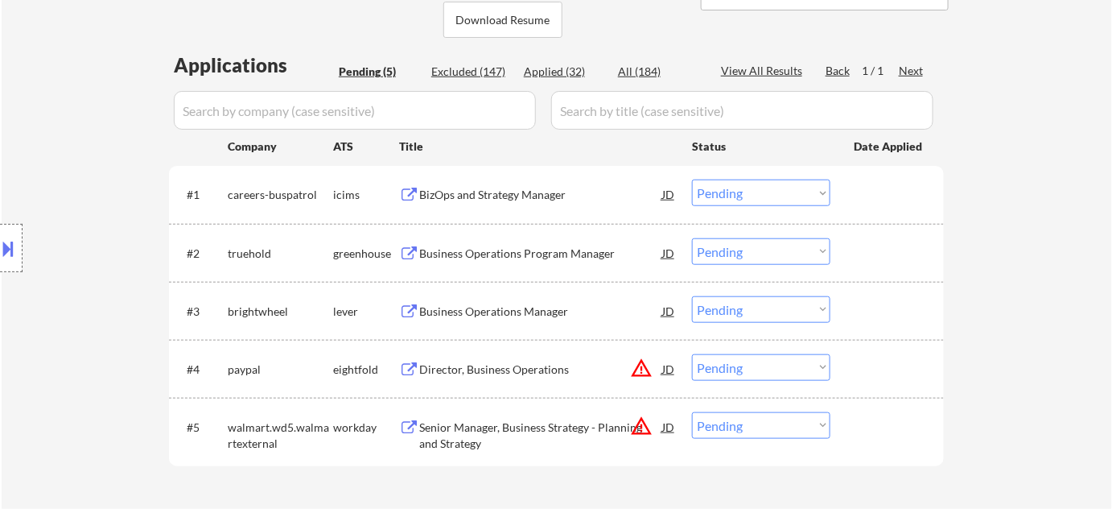
click at [648, 424] on button "warning_amber" at bounding box center [641, 425] width 23 height 23
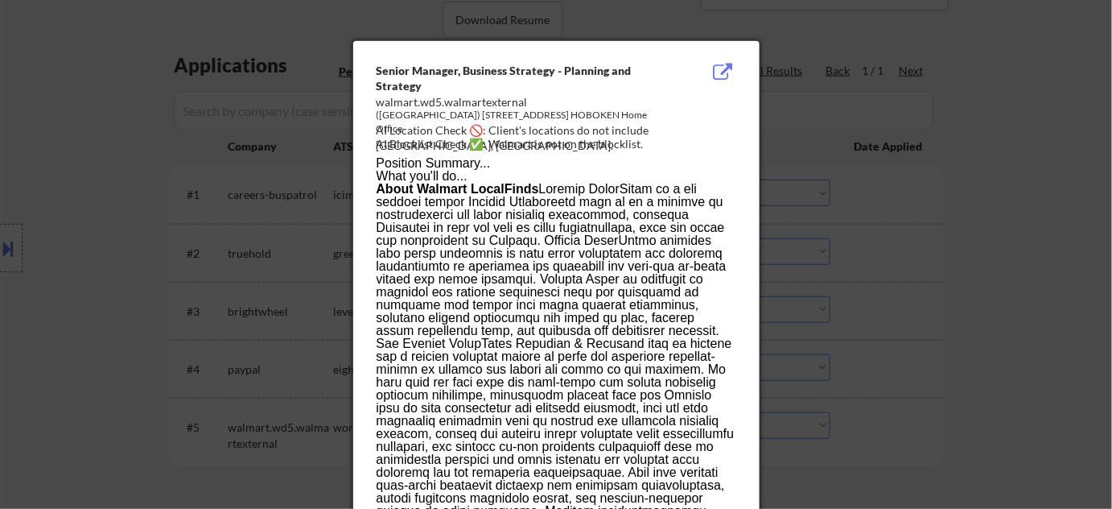
click at [941, 344] on div at bounding box center [556, 254] width 1112 height 509
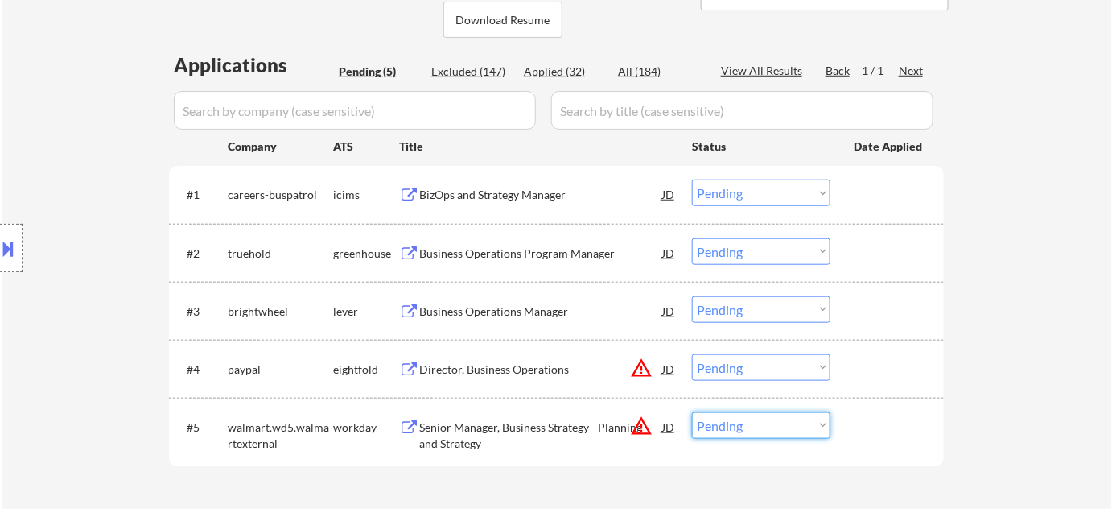
click at [735, 432] on select "Choose an option... Pending Applied Excluded (Questions) Excluded (Expired) Exc…" at bounding box center [761, 425] width 138 height 27
select select ""excluded__location_""
click at [692, 412] on select "Choose an option... Pending Applied Excluded (Questions) Excluded (Expired) Exc…" at bounding box center [761, 425] width 138 height 27
click at [509, 193] on div "BizOps and Strategy Manager" at bounding box center [540, 195] width 243 height 16
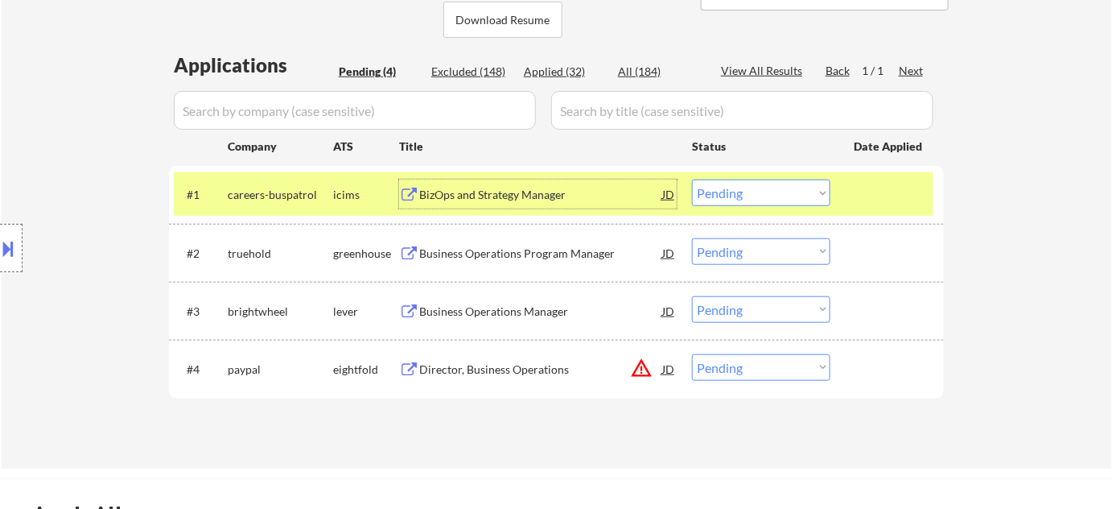
click at [740, 195] on select "Choose an option... Pending Applied Excluded (Questions) Excluded (Expired) Exc…" at bounding box center [761, 192] width 138 height 27
click at [692, 179] on select "Choose an option... Pending Applied Excluded (Questions) Excluded (Expired) Exc…" at bounding box center [761, 192] width 138 height 27
select select ""pending""
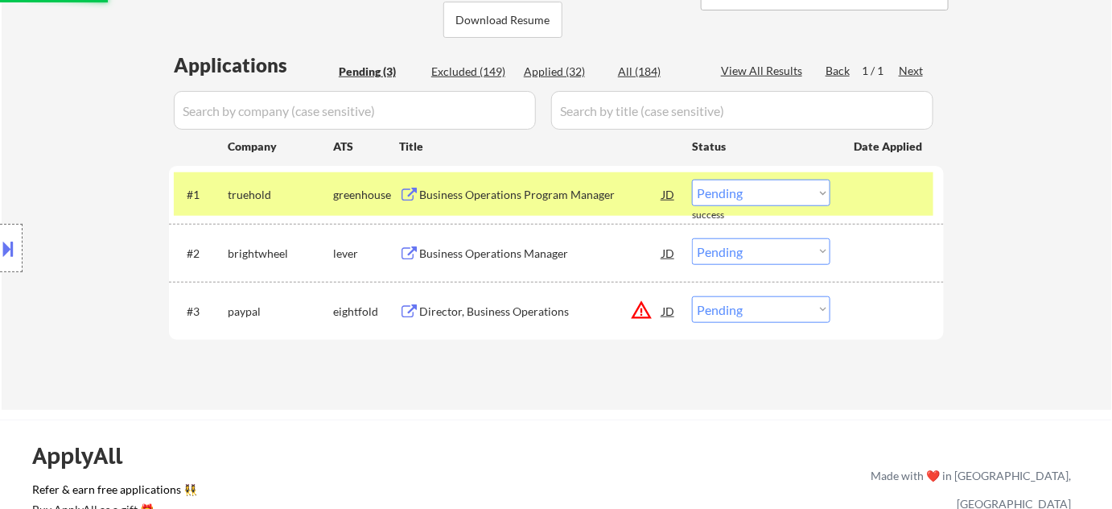
click at [509, 248] on div "Business Operations Manager" at bounding box center [540, 253] width 243 height 16
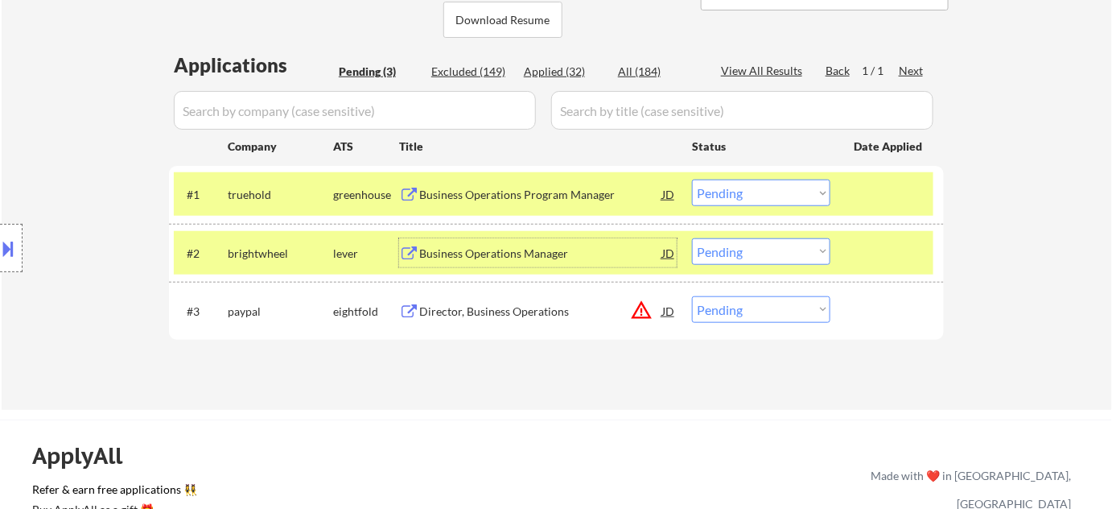
click at [727, 258] on select "Choose an option... Pending Applied Excluded (Questions) Excluded (Expired) Exc…" at bounding box center [761, 251] width 138 height 27
click at [692, 238] on select "Choose an option... Pending Applied Excluded (Questions) Excluded (Expired) Exc…" at bounding box center [761, 251] width 138 height 27
click at [468, 188] on div "Business Operations Program Manager" at bounding box center [540, 195] width 243 height 16
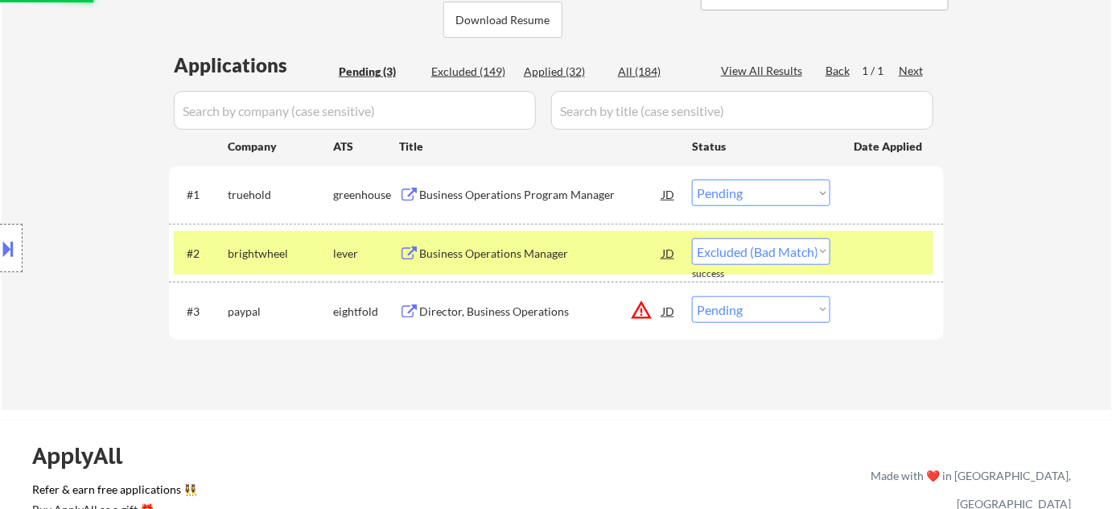
select select ""pending""
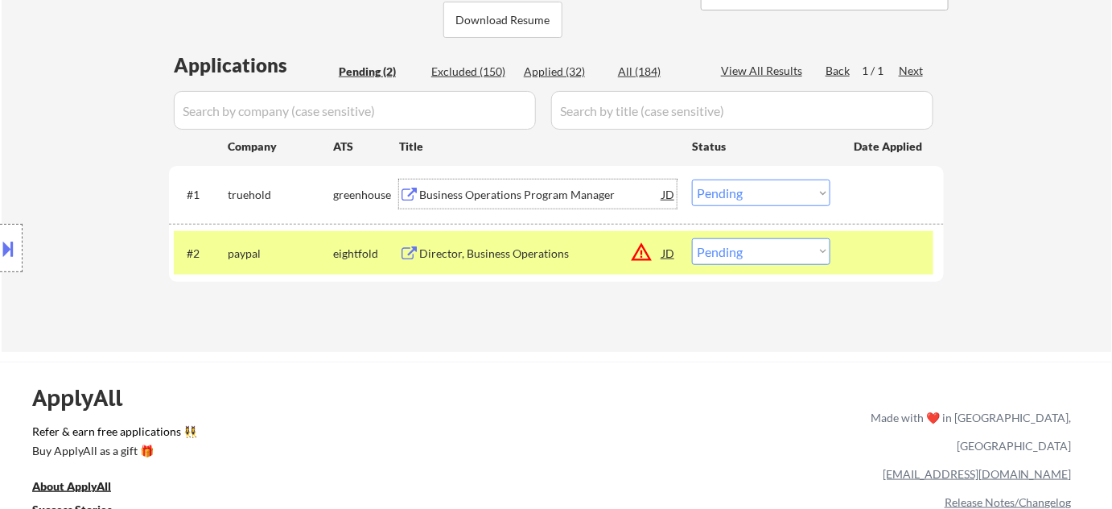
drag, startPoint x: 727, startPoint y: 187, endPoint x: 732, endPoint y: 201, distance: 14.5
click at [727, 187] on select "Choose an option... Pending Applied Excluded (Questions) Excluded (Expired) Exc…" at bounding box center [761, 192] width 138 height 27
click at [692, 179] on select "Choose an option... Pending Applied Excluded (Questions) Excluded (Expired) Exc…" at bounding box center [761, 192] width 138 height 27
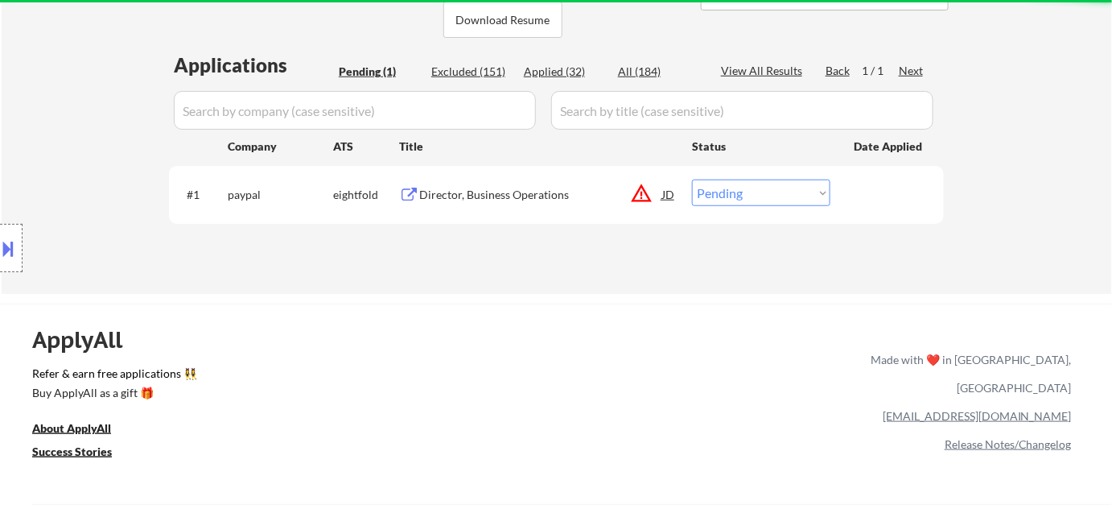
click at [641, 193] on button "warning_amber" at bounding box center [641, 193] width 23 height 23
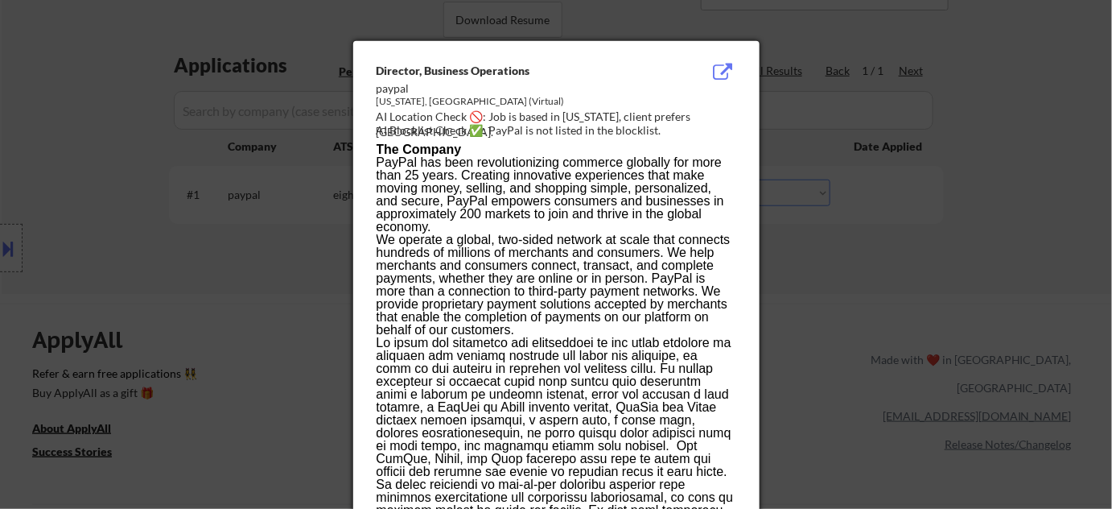
click at [822, 266] on div at bounding box center [556, 254] width 1112 height 509
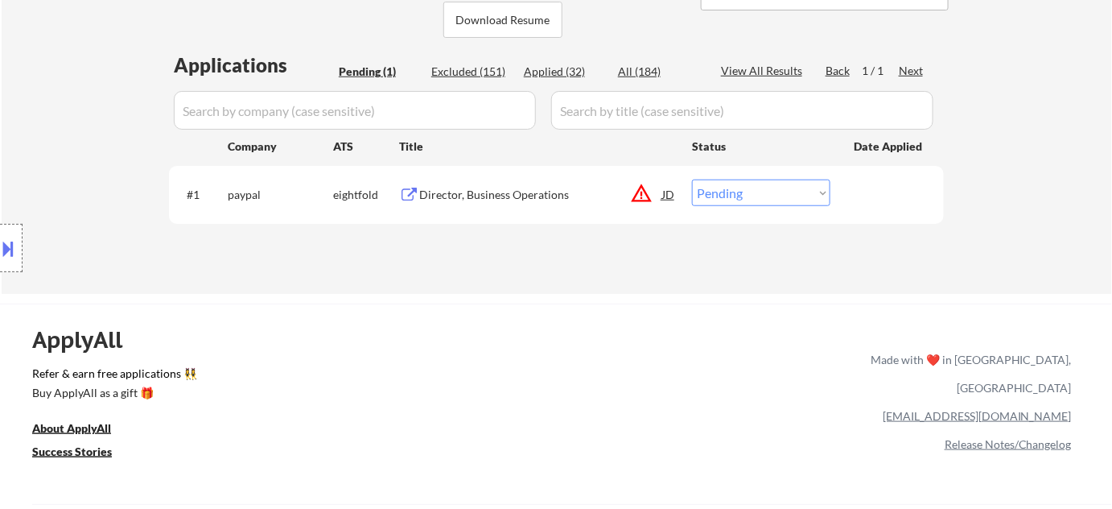
click at [544, 192] on div "Director, Business Operations" at bounding box center [540, 195] width 243 height 16
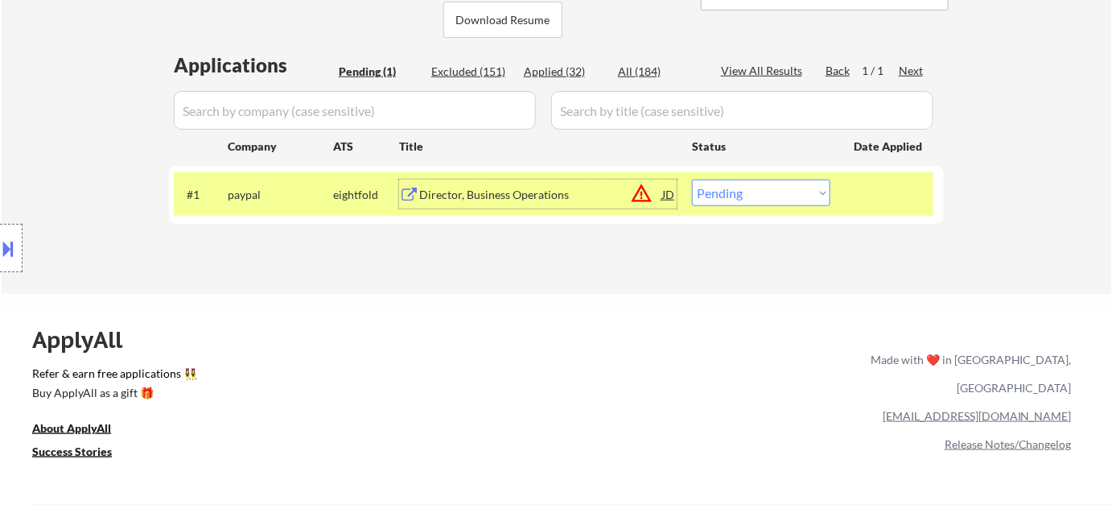
click at [764, 195] on select "Choose an option... Pending Applied Excluded (Questions) Excluded (Expired) Exc…" at bounding box center [761, 192] width 138 height 27
select select ""excluded__location_""
click at [692, 179] on select "Choose an option... Pending Applied Excluded (Questions) Excluded (Expired) Exc…" at bounding box center [761, 192] width 138 height 27
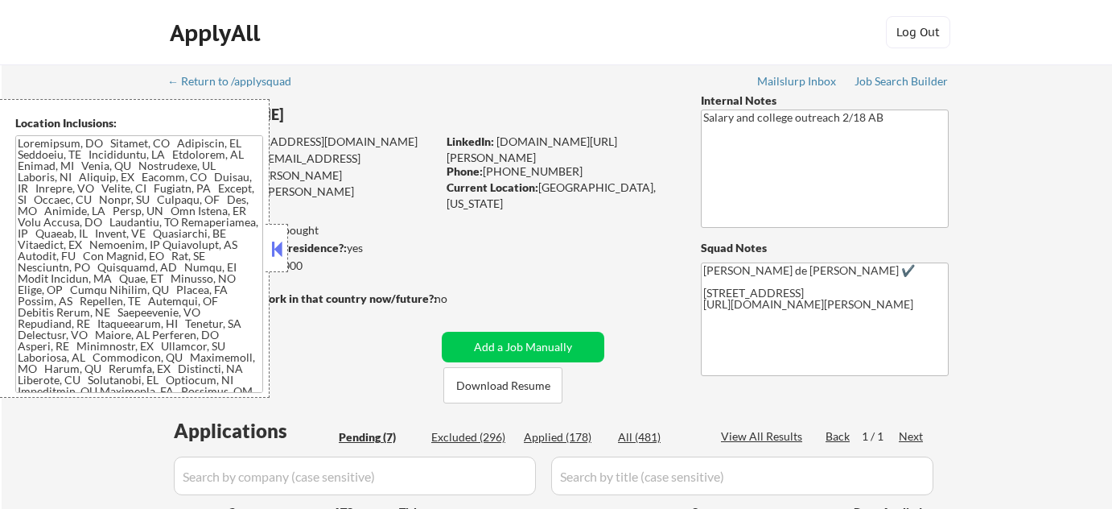
select select ""pending""
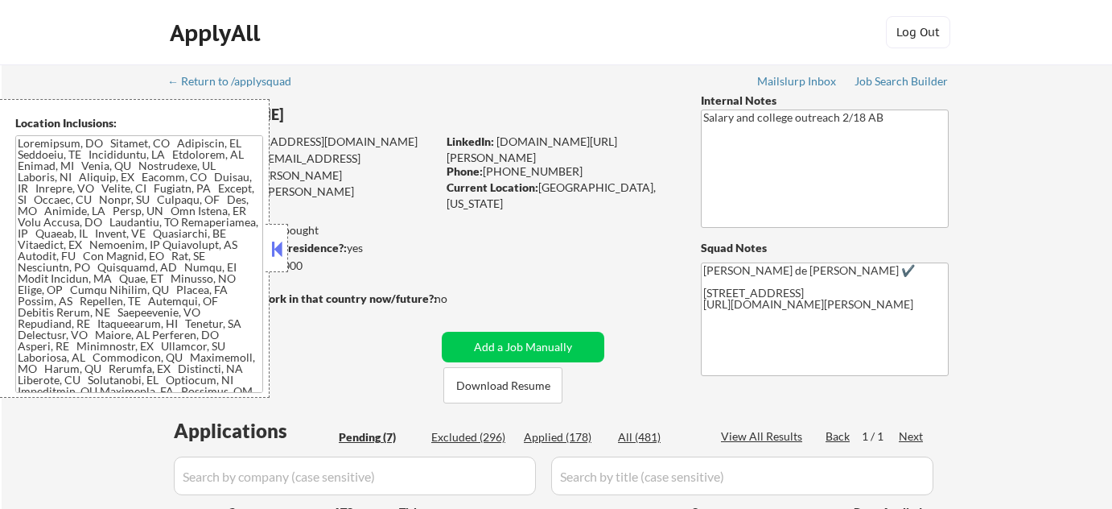
select select ""pending""
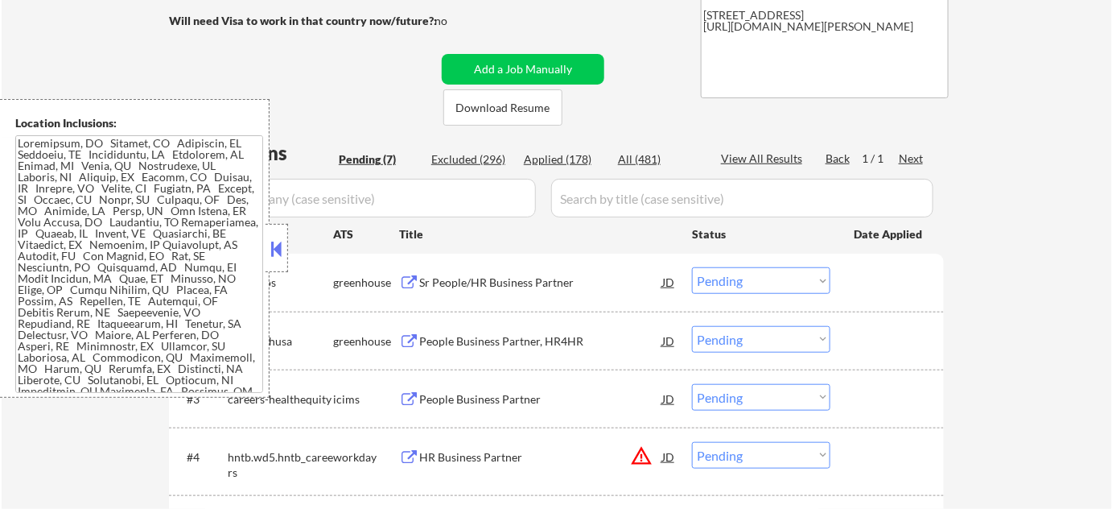
scroll to position [292, 0]
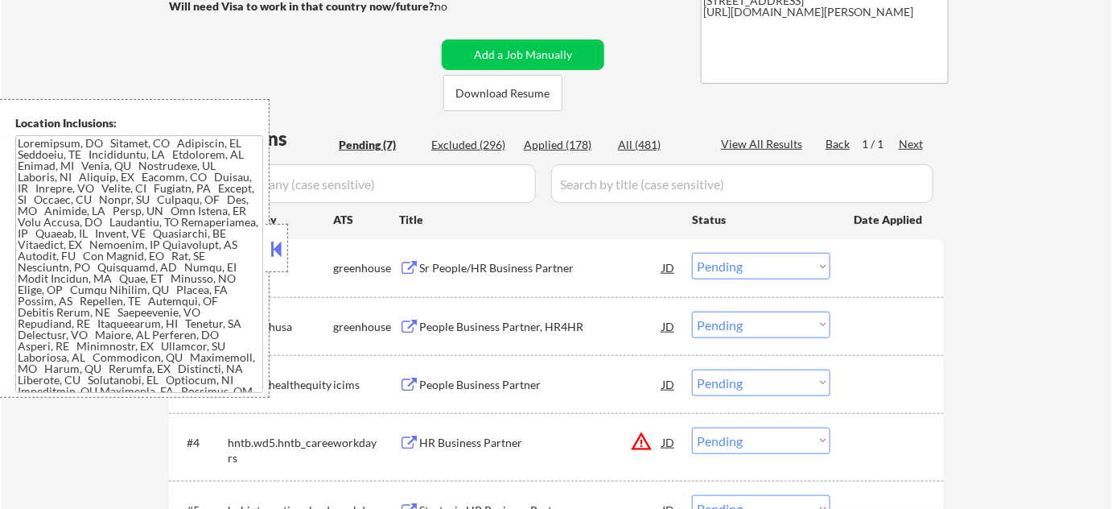
click at [280, 248] on button at bounding box center [277, 249] width 18 height 24
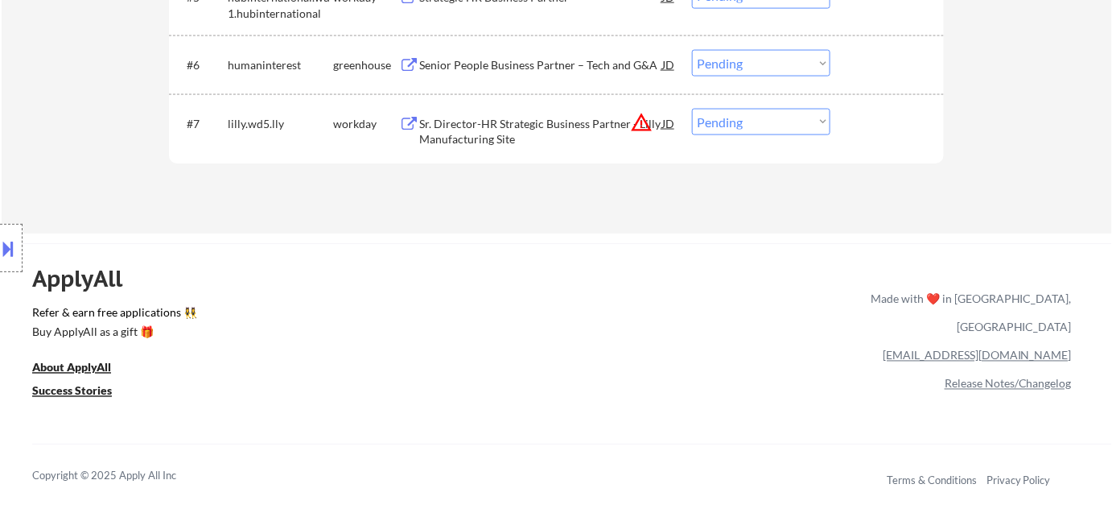
scroll to position [702, 0]
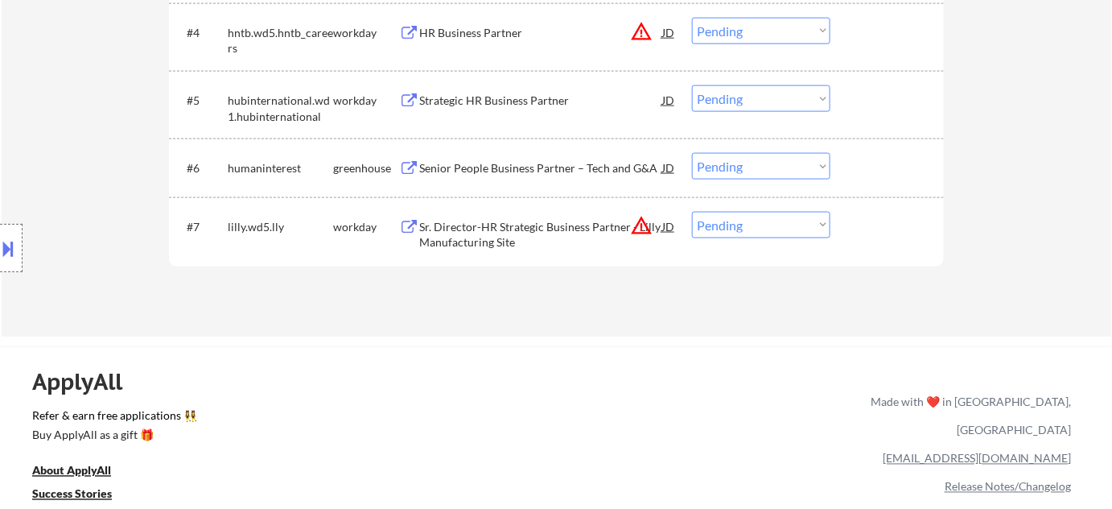
click at [773, 238] on select "Choose an option... Pending Applied Excluded (Questions) Excluded (Expired) Exc…" at bounding box center [761, 225] width 138 height 27
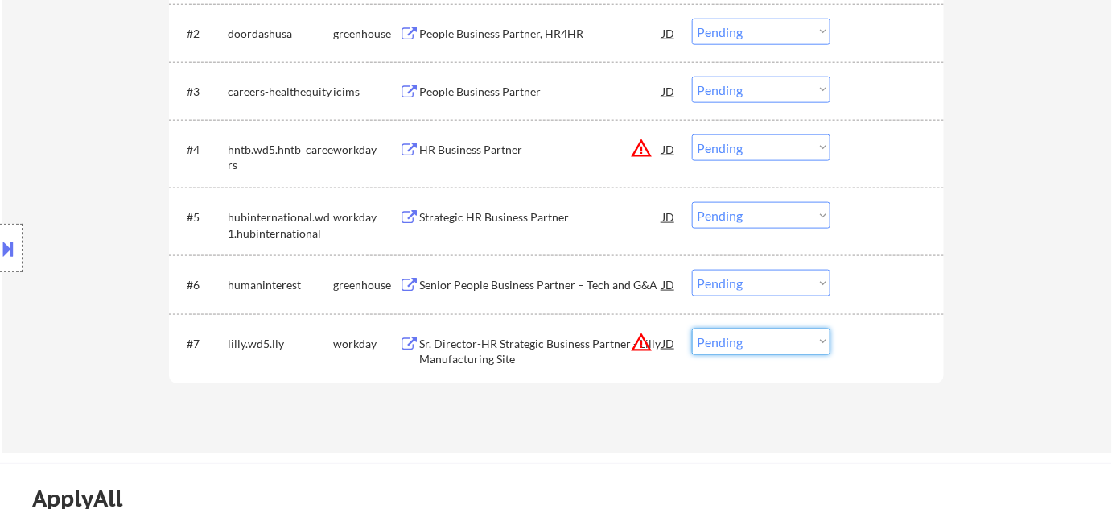
click at [635, 144] on button "warning_amber" at bounding box center [641, 148] width 23 height 23
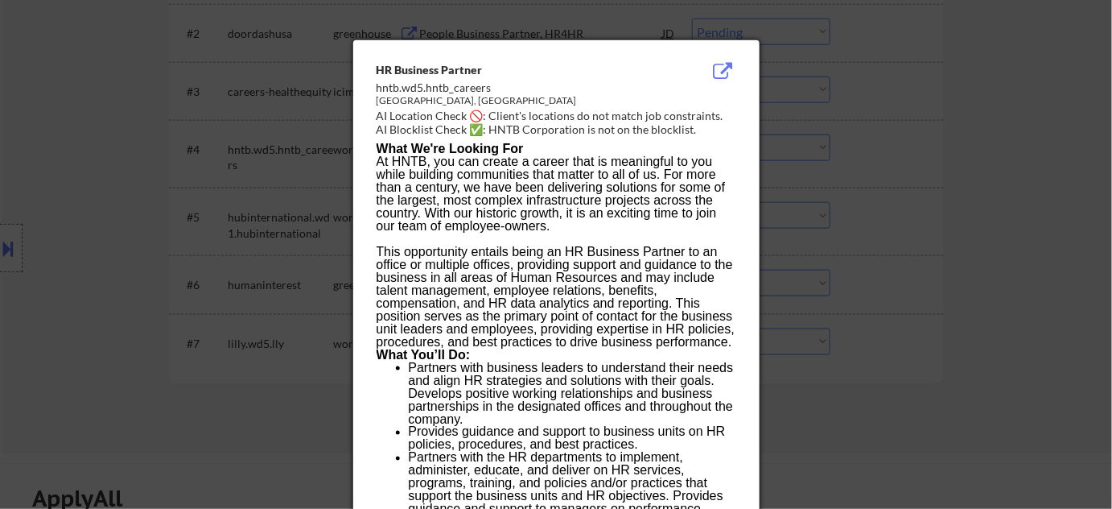
click at [894, 254] on div at bounding box center [556, 254] width 1112 height 509
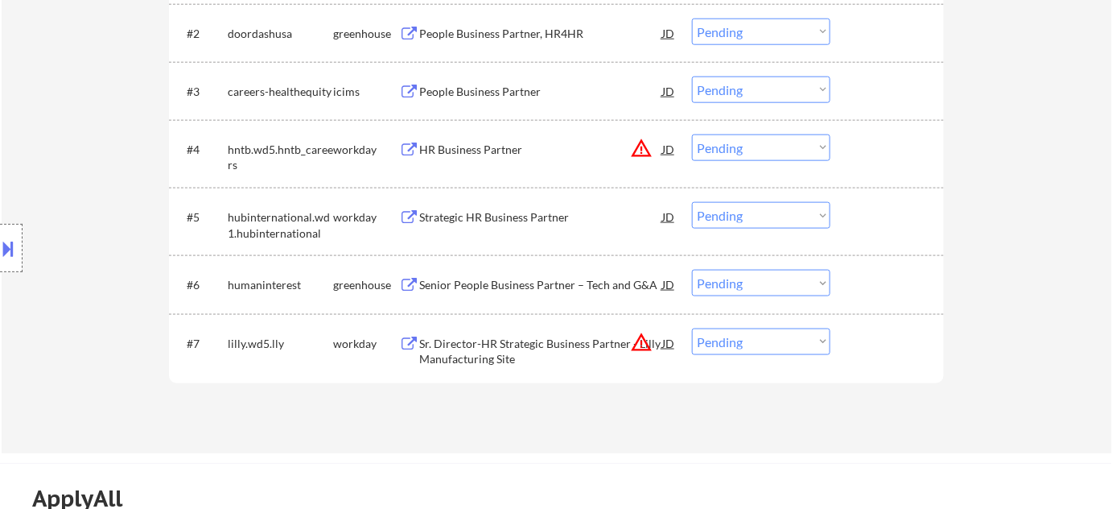
click at [641, 339] on button "warning_amber" at bounding box center [641, 342] width 23 height 23
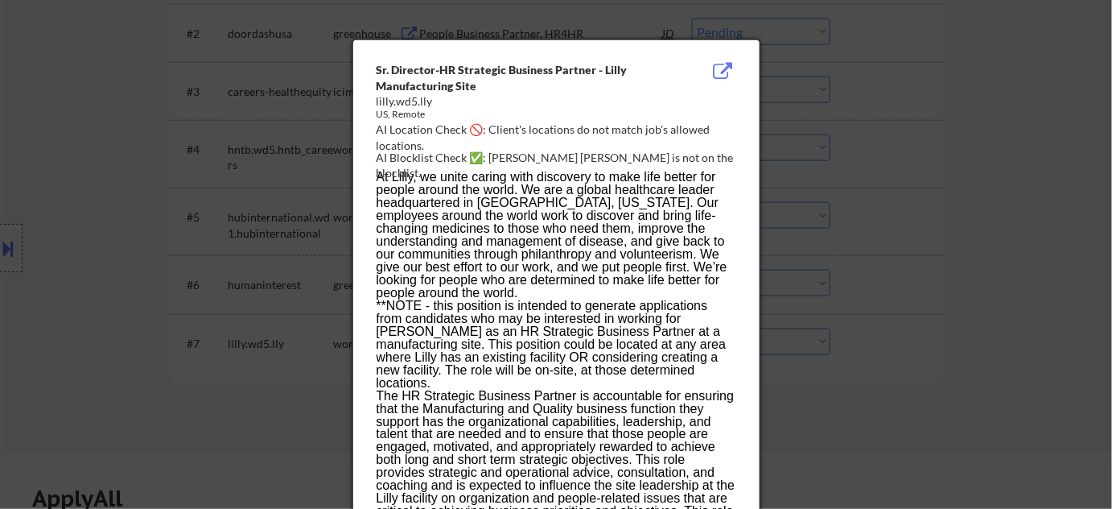
click at [1066, 218] on div at bounding box center [556, 254] width 1112 height 509
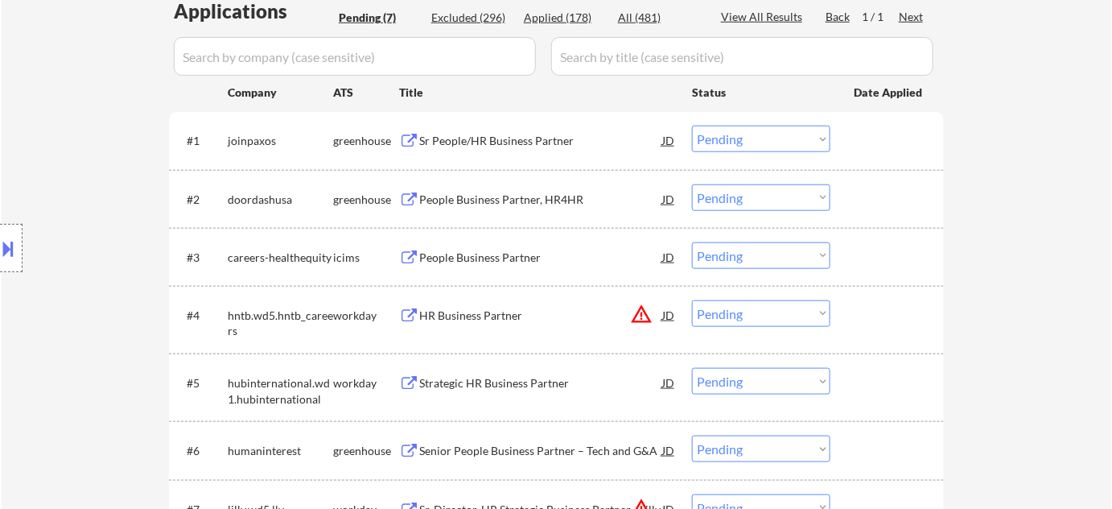
scroll to position [292, 0]
